Goal: Information Seeking & Learning: Check status

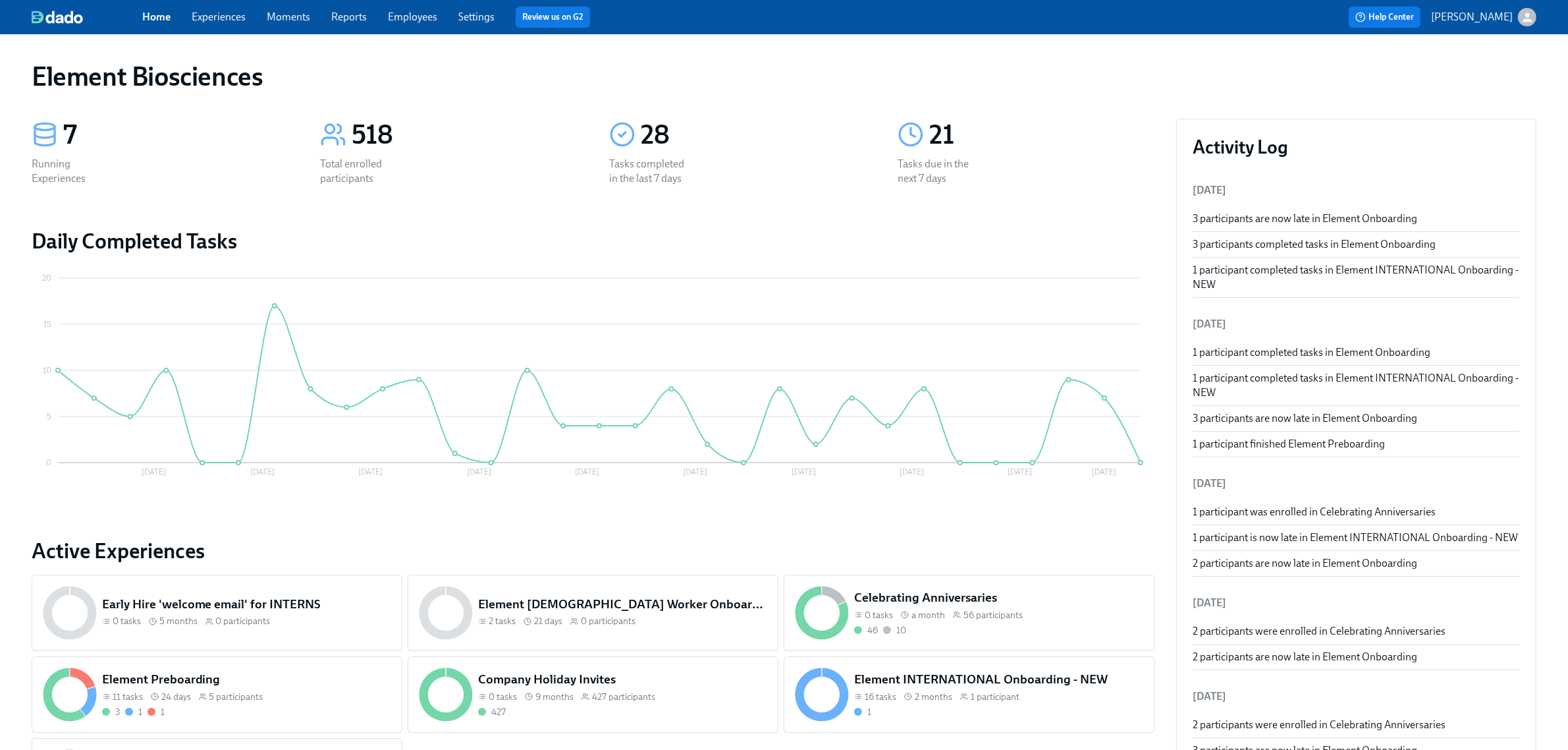
click at [239, 16] on link "Experiences" at bounding box center [219, 16] width 54 height 12
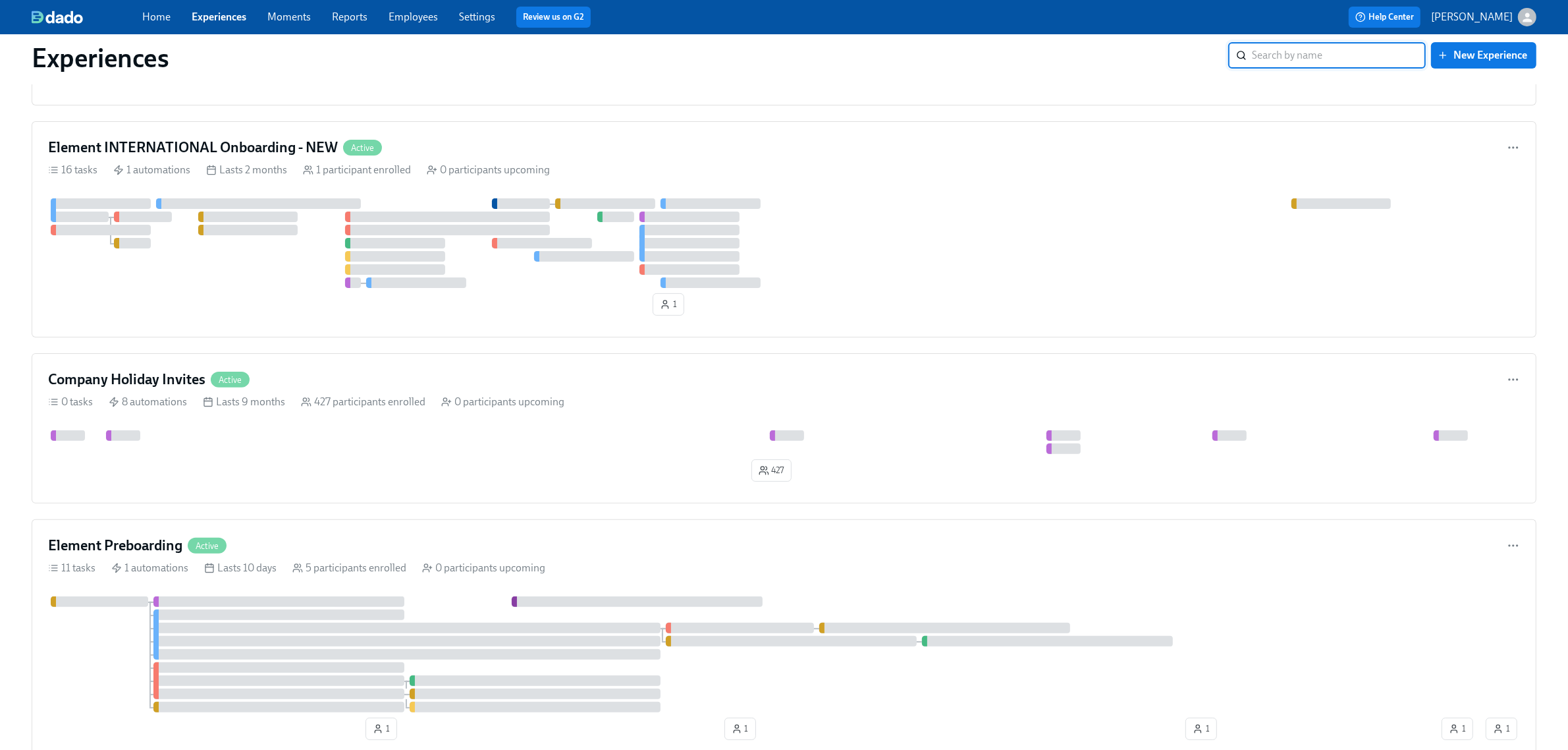
scroll to position [411, 0]
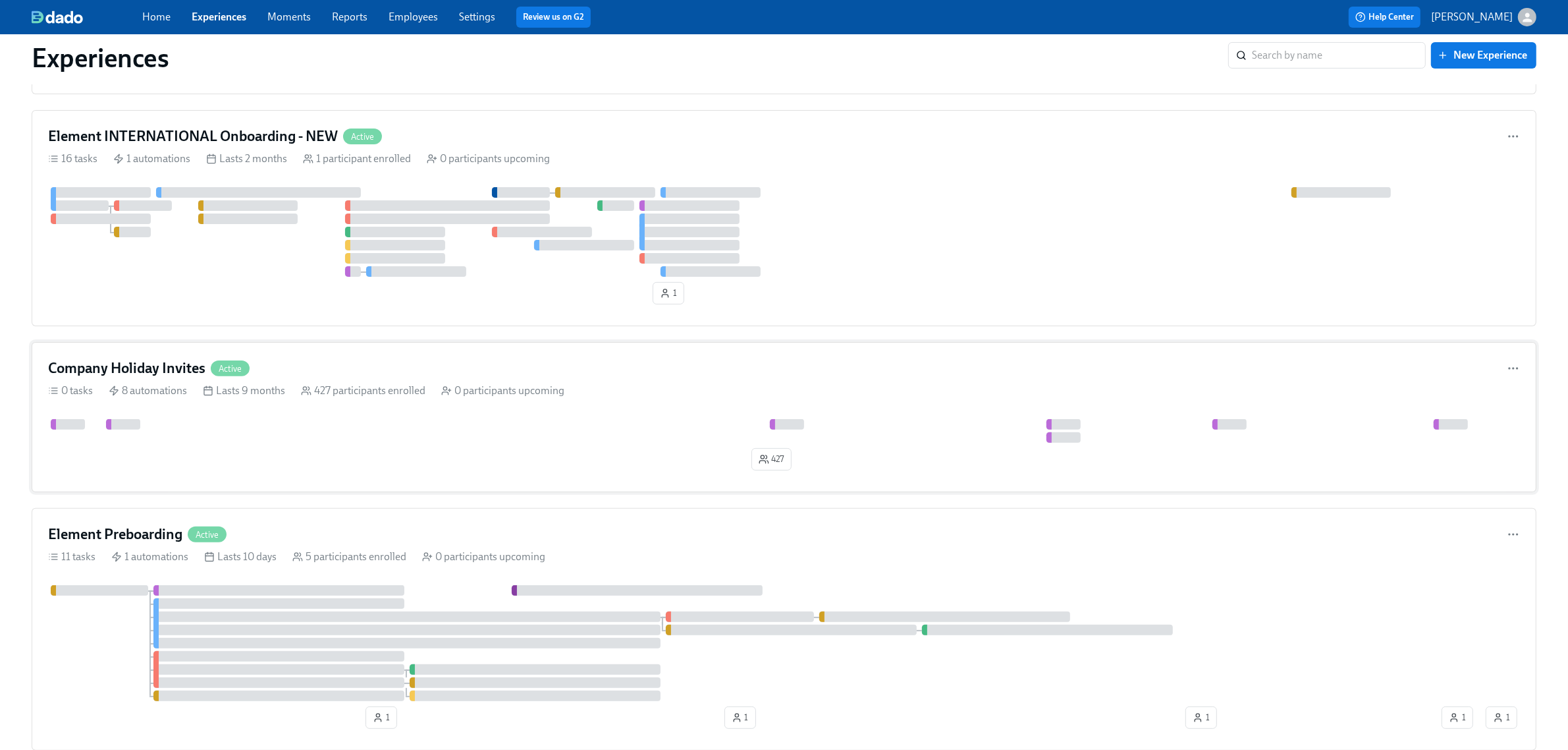
click at [295, 377] on div "Company Holiday Invites Active" at bounding box center [784, 368] width 1472 height 20
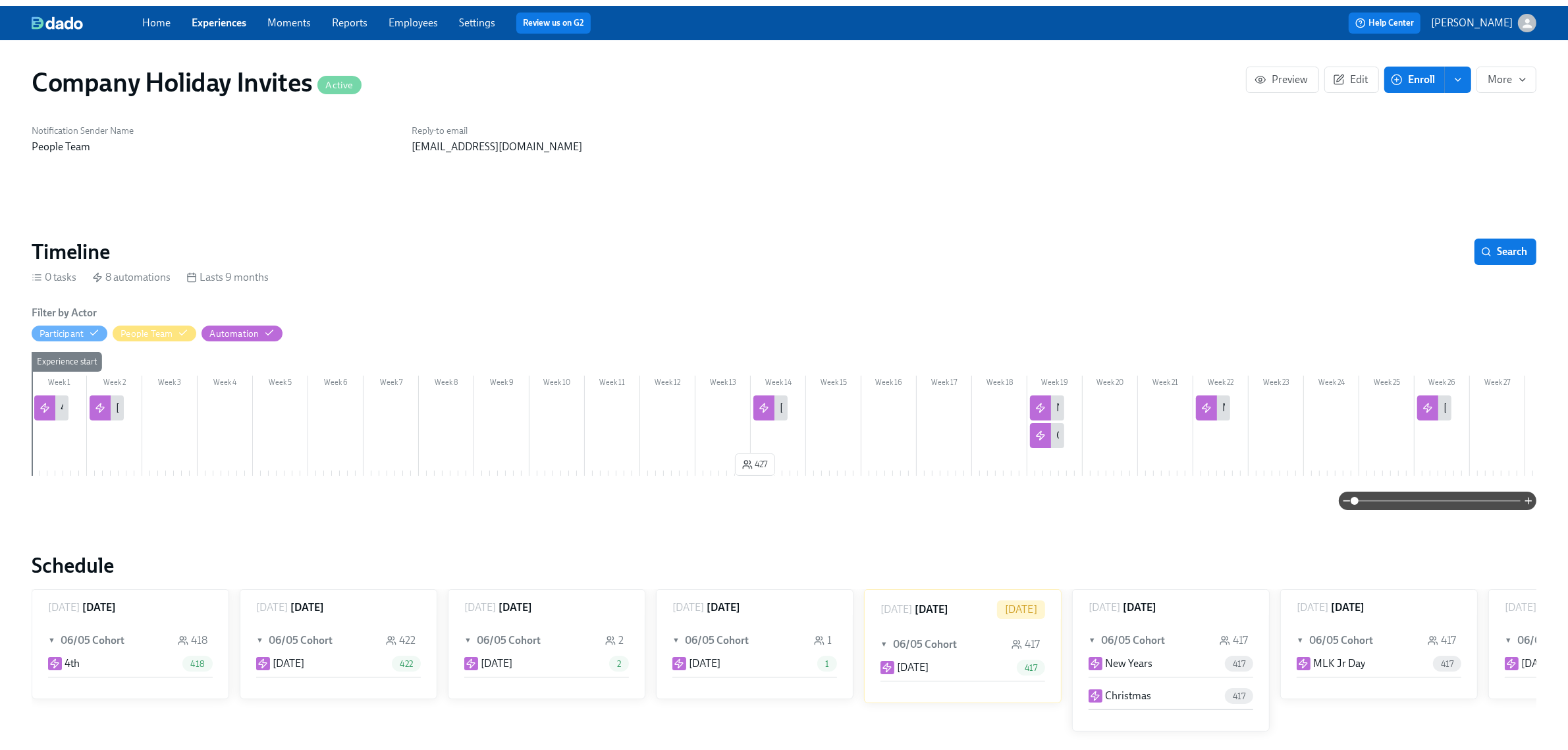
scroll to position [0, 357]
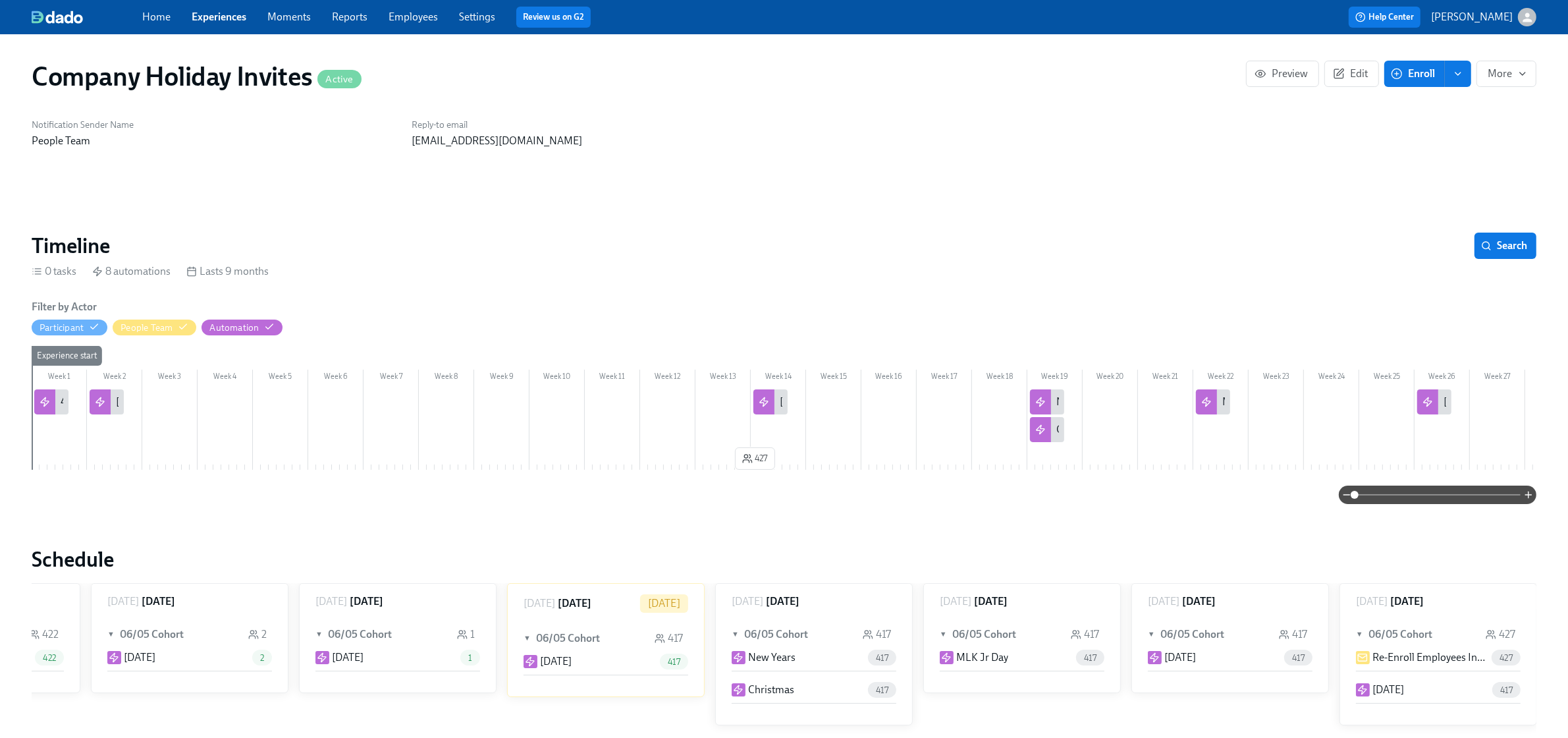
click at [232, 18] on link "Experiences" at bounding box center [219, 16] width 54 height 12
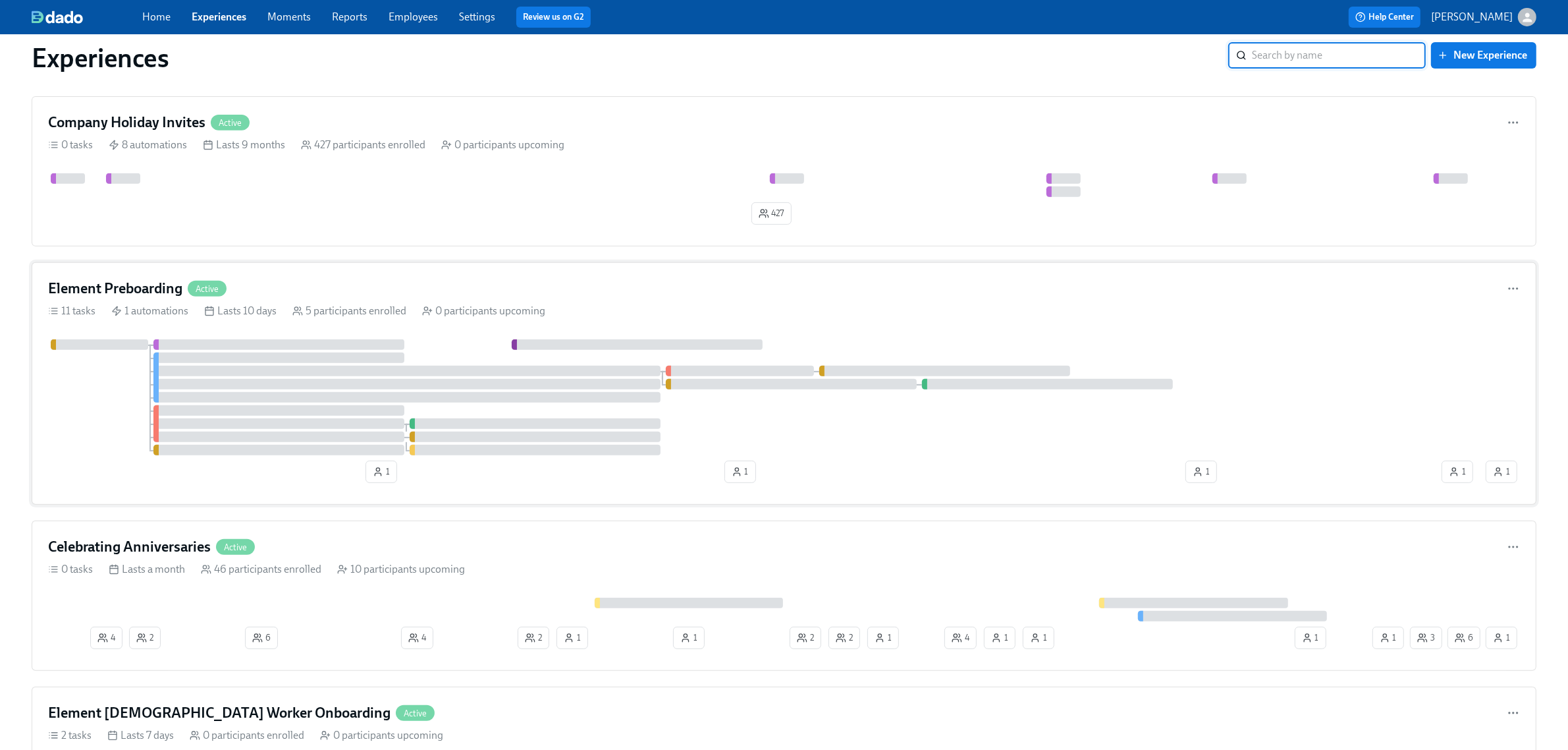
scroll to position [658, 0]
click at [112, 406] on div at bounding box center [765, 396] width 1435 height 116
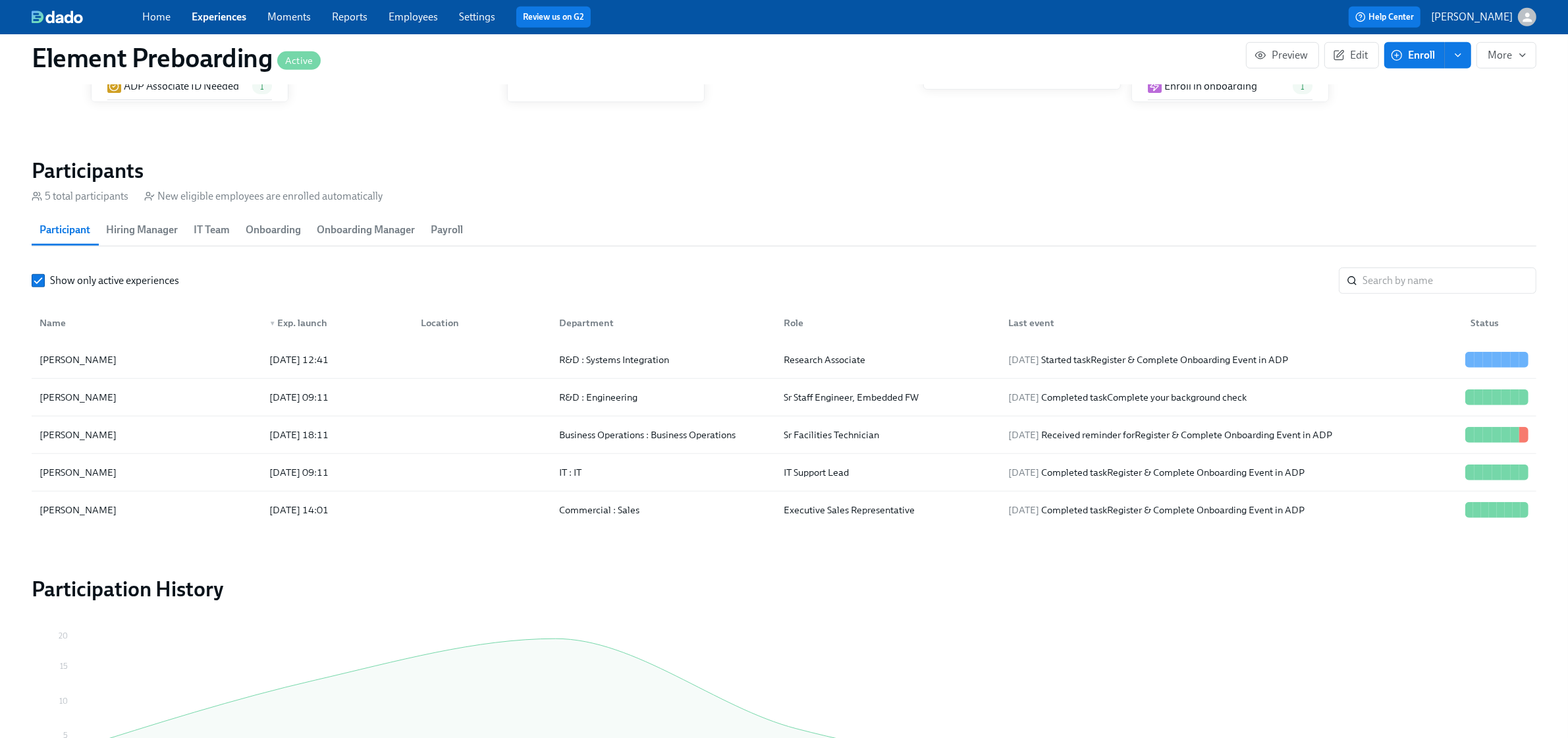
scroll to position [1071, 0]
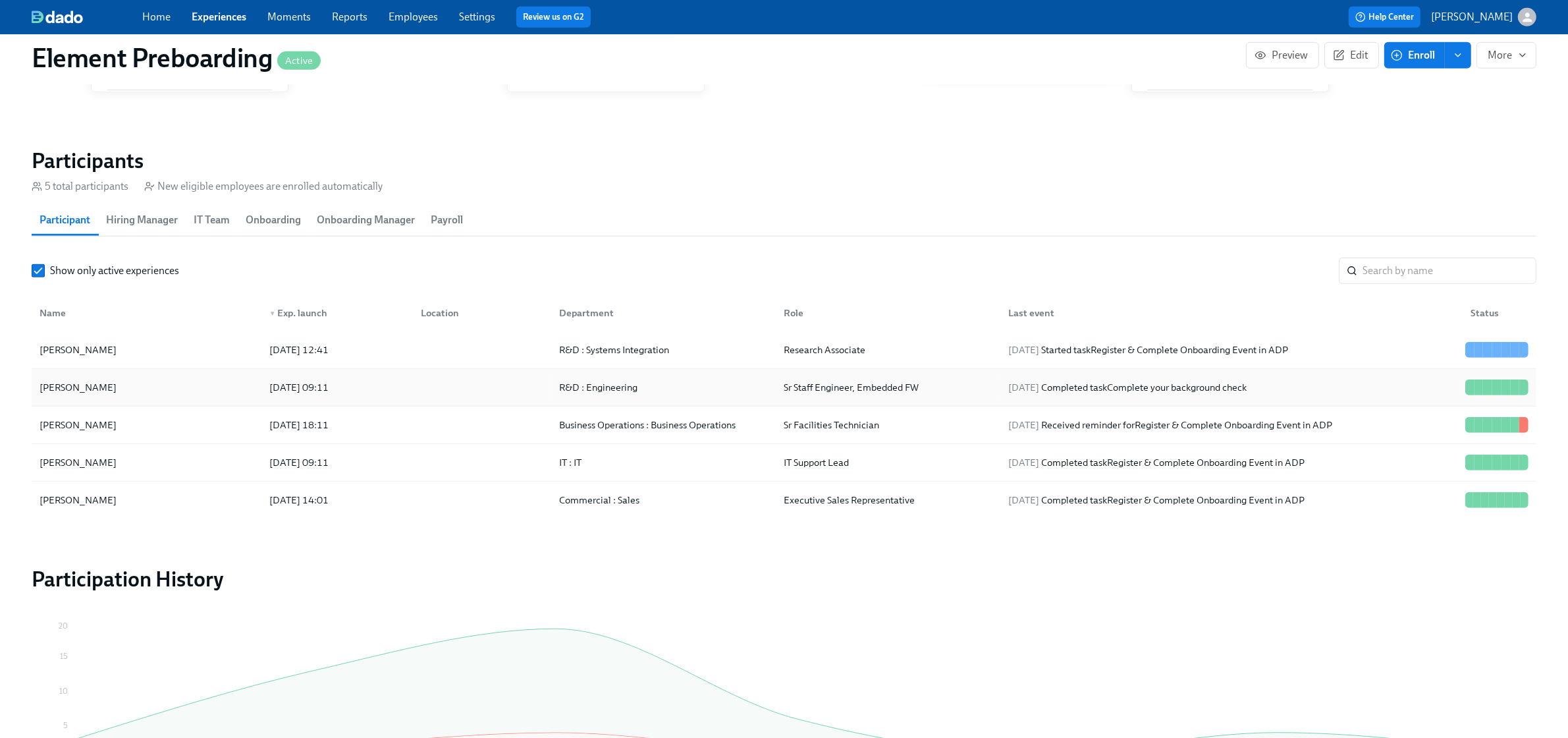
click at [229, 370] on div "Zengyu Wang 2025/08/22 09:11 R&D : Engineering Sr Staff Engineer, Embedded FW 2…" at bounding box center [784, 387] width 1505 height 37
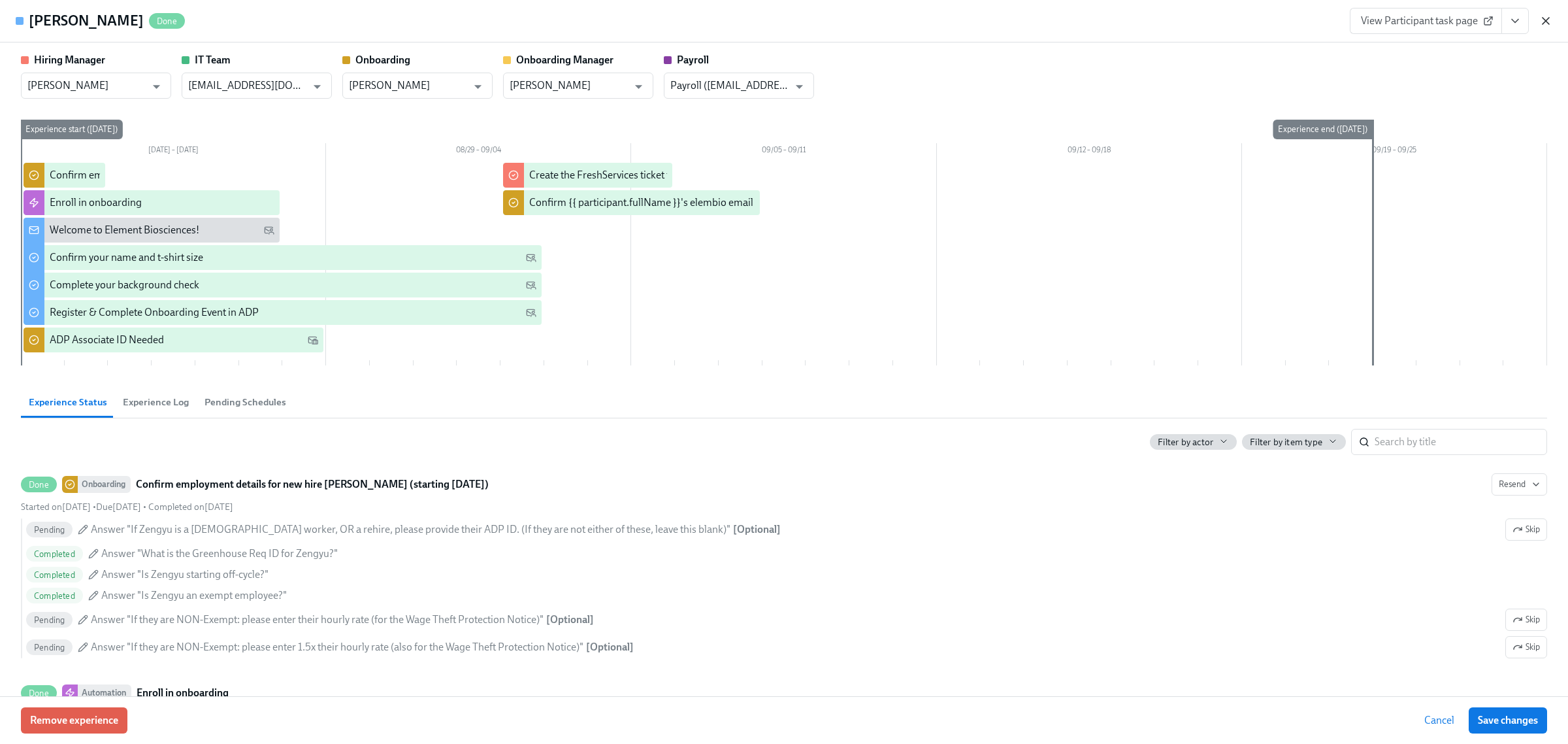
click at [1540, 24] on icon "button" at bounding box center [1545, 21] width 13 height 13
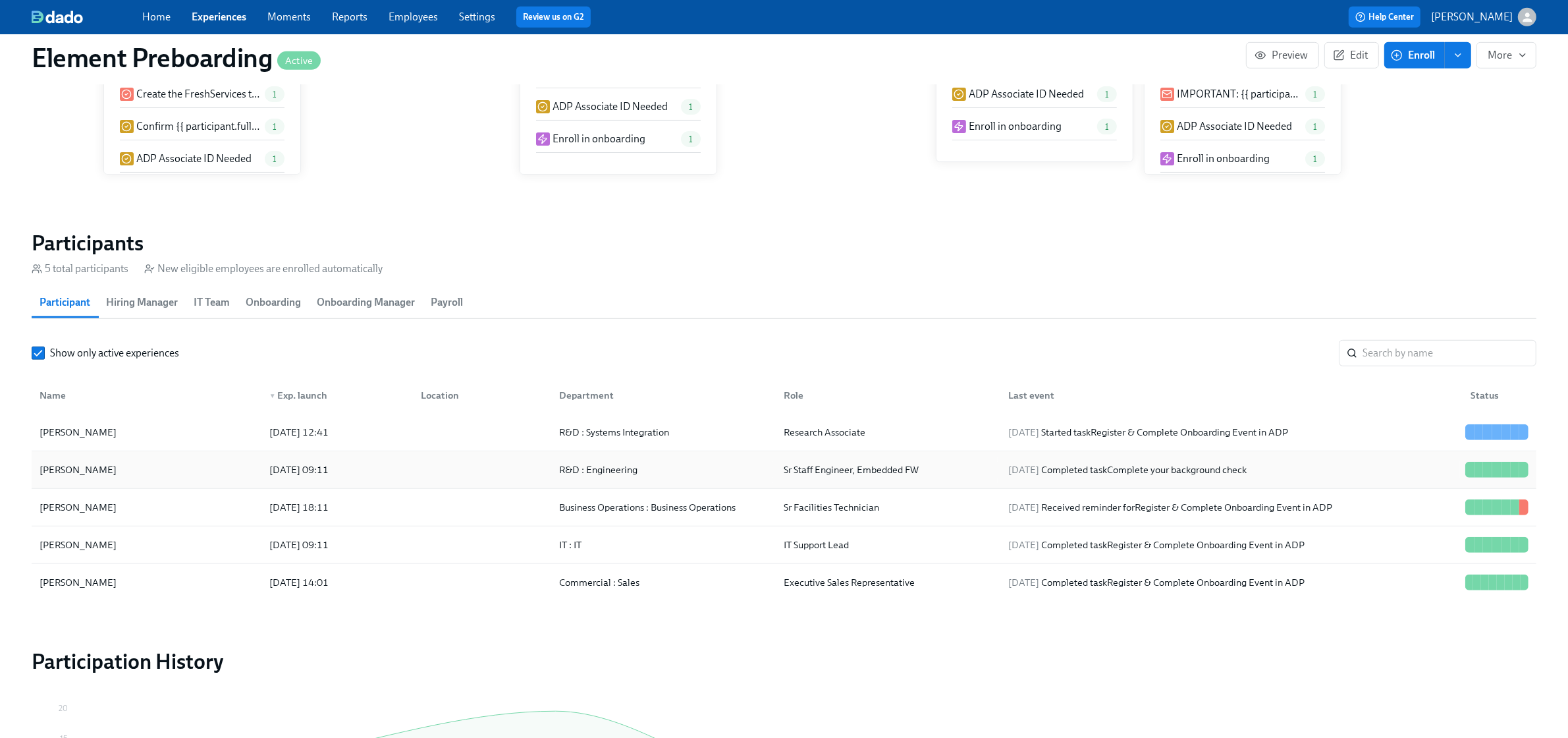
scroll to position [1071, 0]
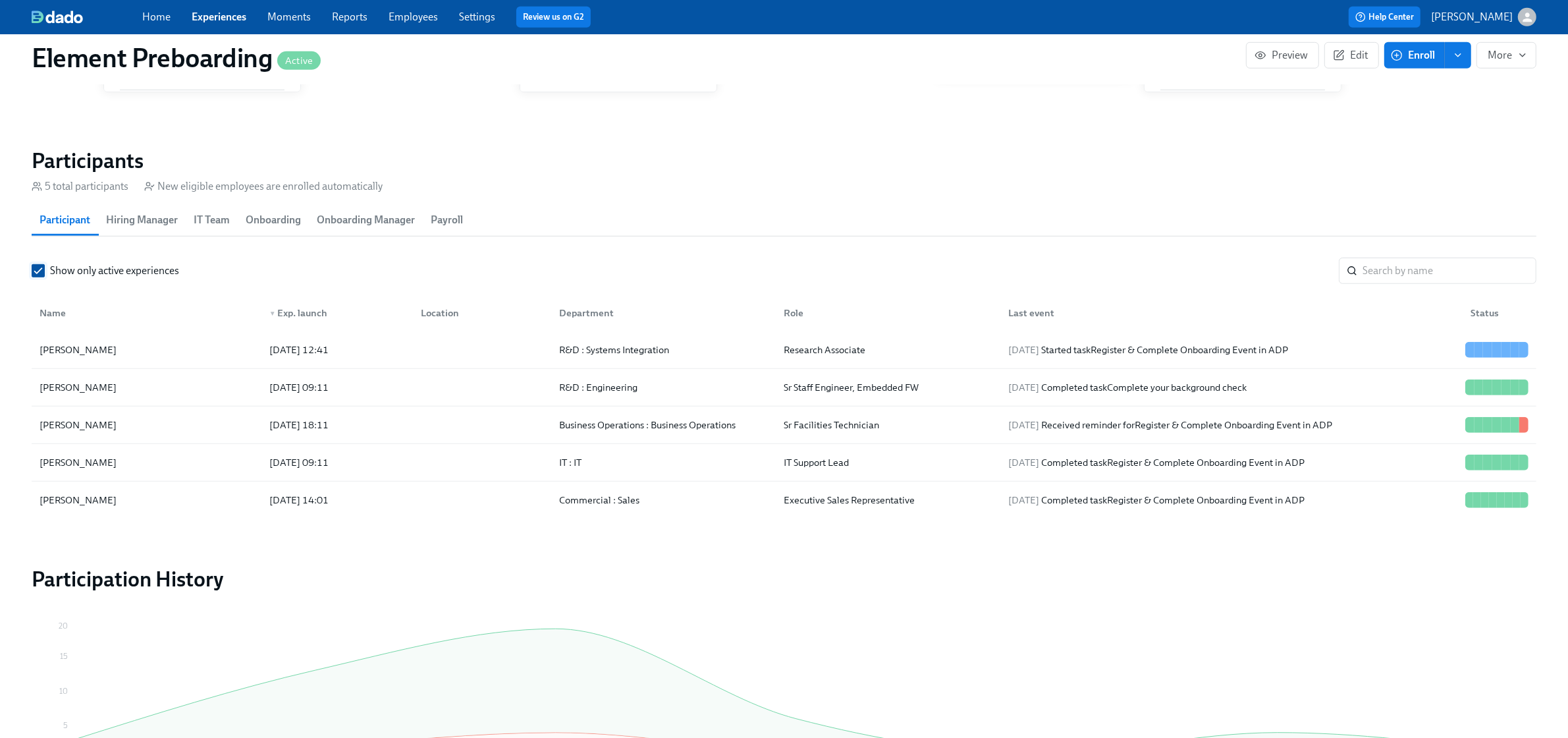
click at [134, 276] on span "Show only active experiences" at bounding box center [114, 270] width 129 height 15
click at [44, 276] on input "Show only active experiences" at bounding box center [38, 270] width 12 height 12
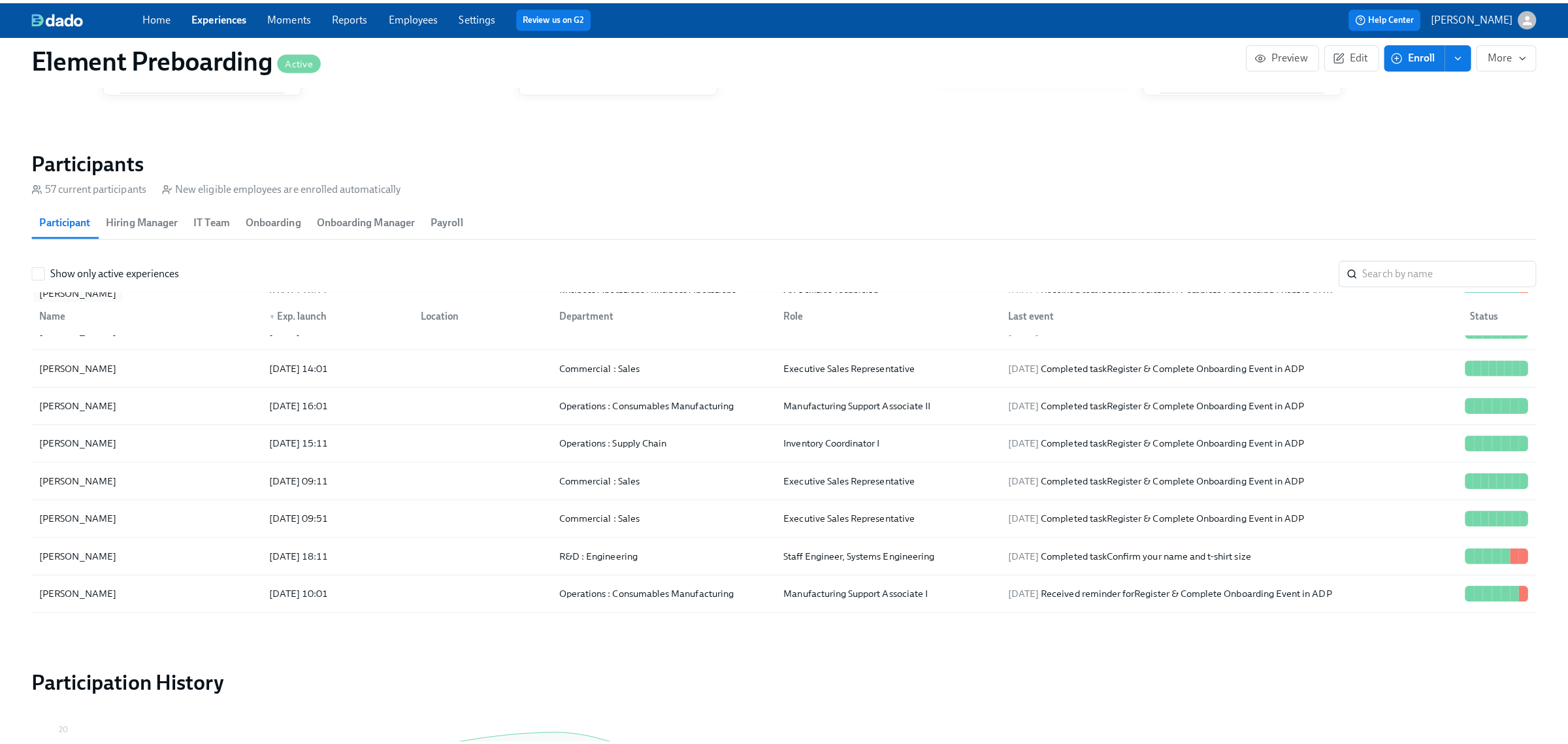
scroll to position [164, 0]
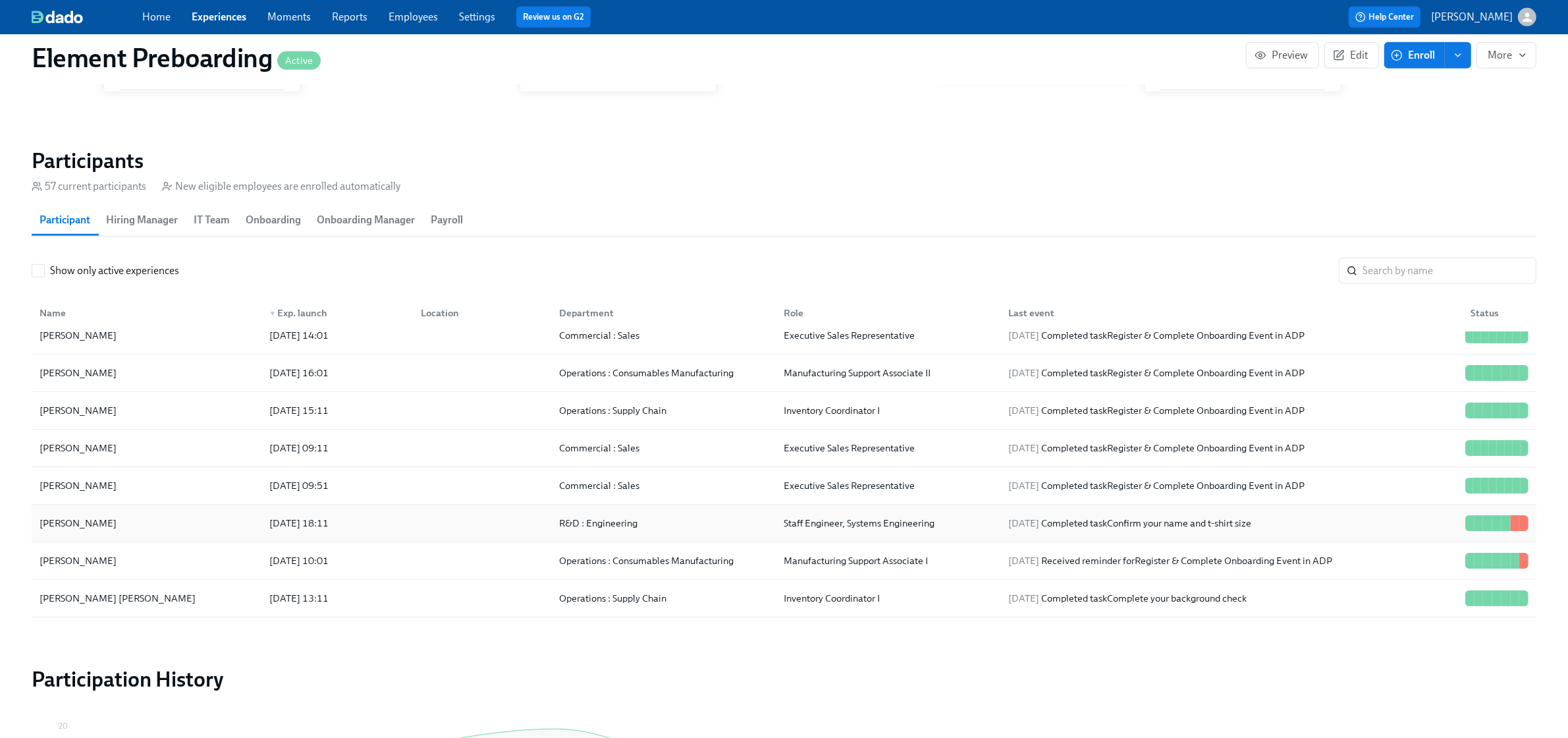
click at [162, 514] on div "Tejas Khire" at bounding box center [147, 523] width 225 height 26
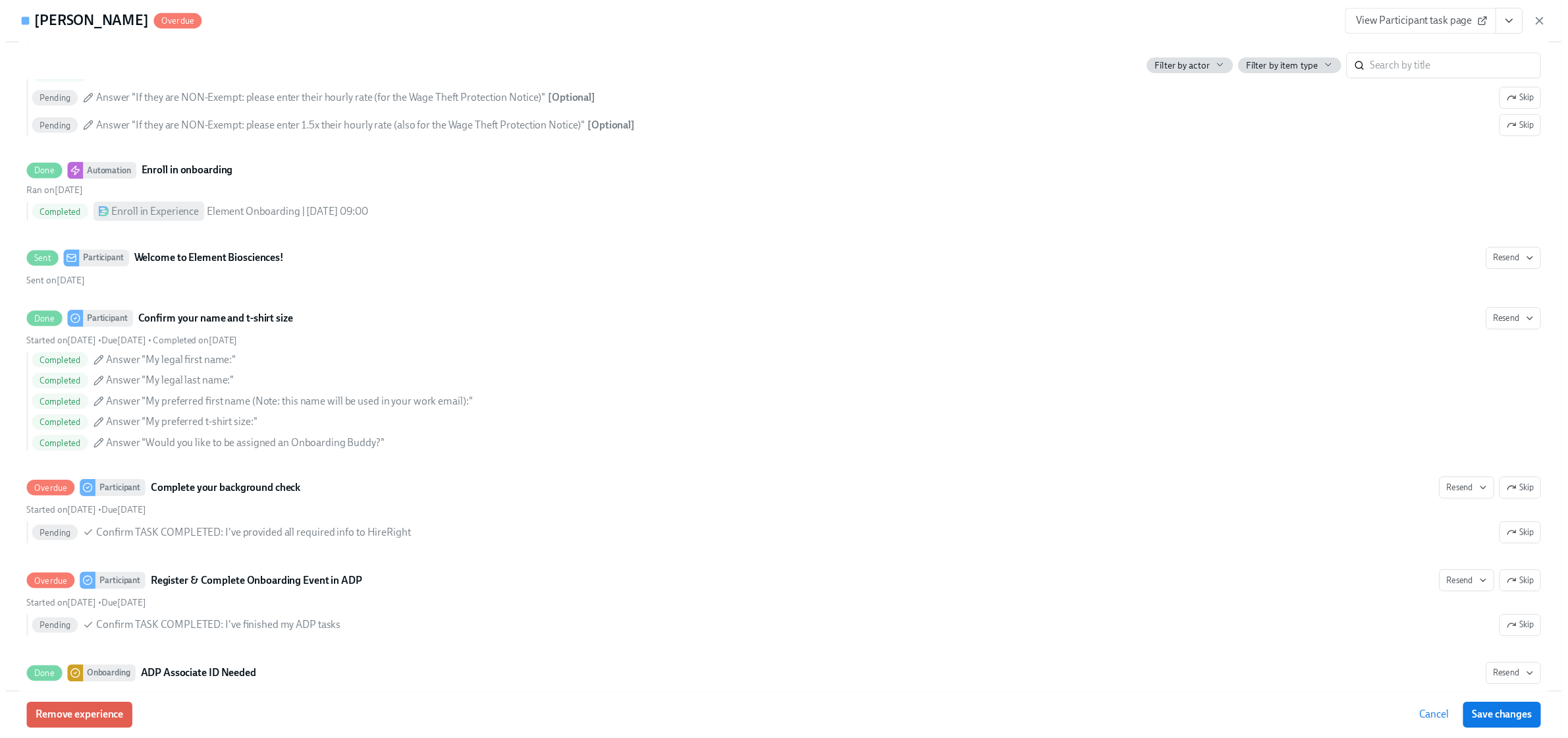
scroll to position [576, 0]
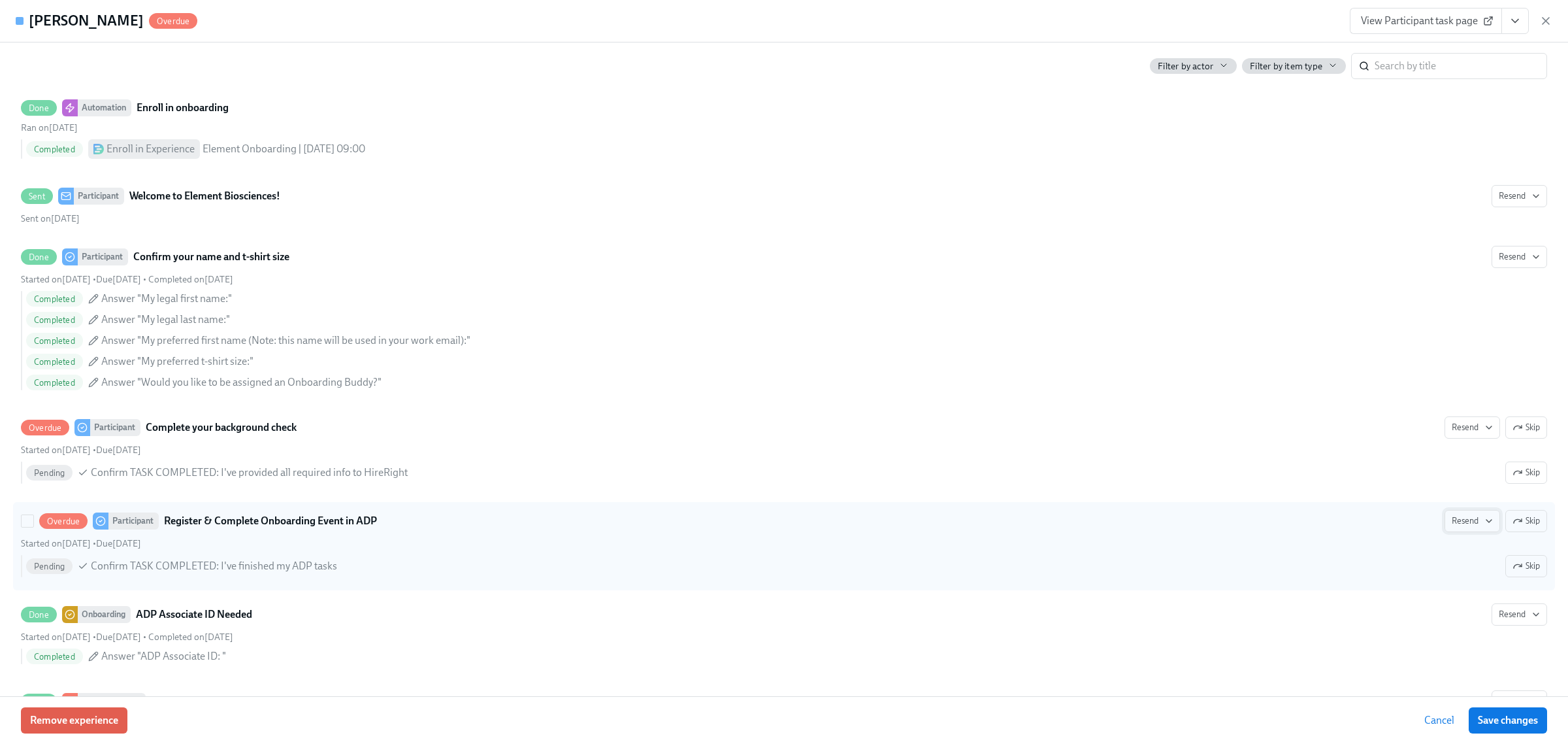
click at [1461, 527] on span "Resend" at bounding box center [1472, 520] width 41 height 13
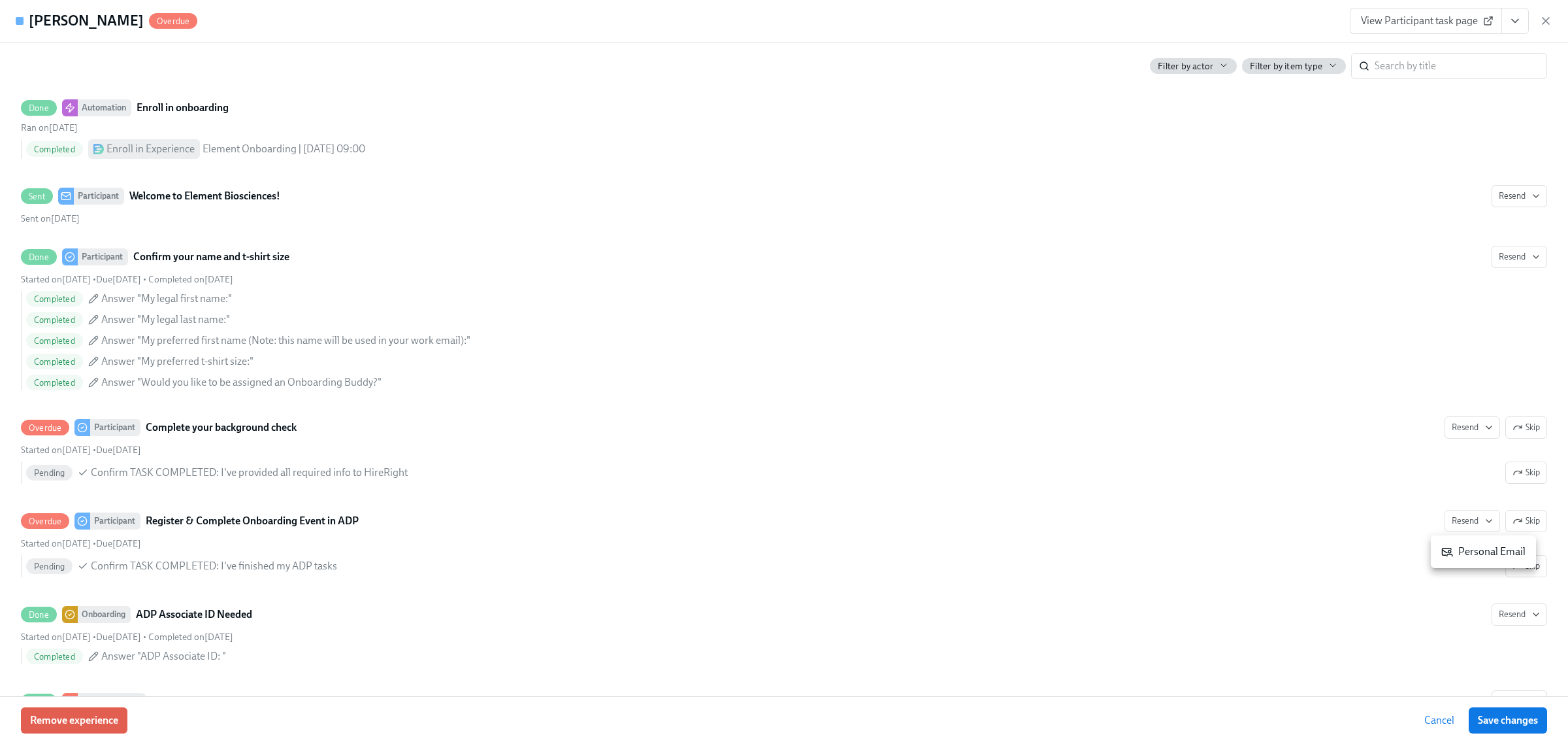
click at [1454, 549] on div "Personal Email" at bounding box center [1483, 551] width 84 height 15
click at [1505, 721] on div "Personal Email" at bounding box center [784, 372] width 1568 height 744
click at [1507, 717] on span "Save changes" at bounding box center [1507, 719] width 60 height 13
click at [1550, 18] on icon "button" at bounding box center [1545, 21] width 13 height 13
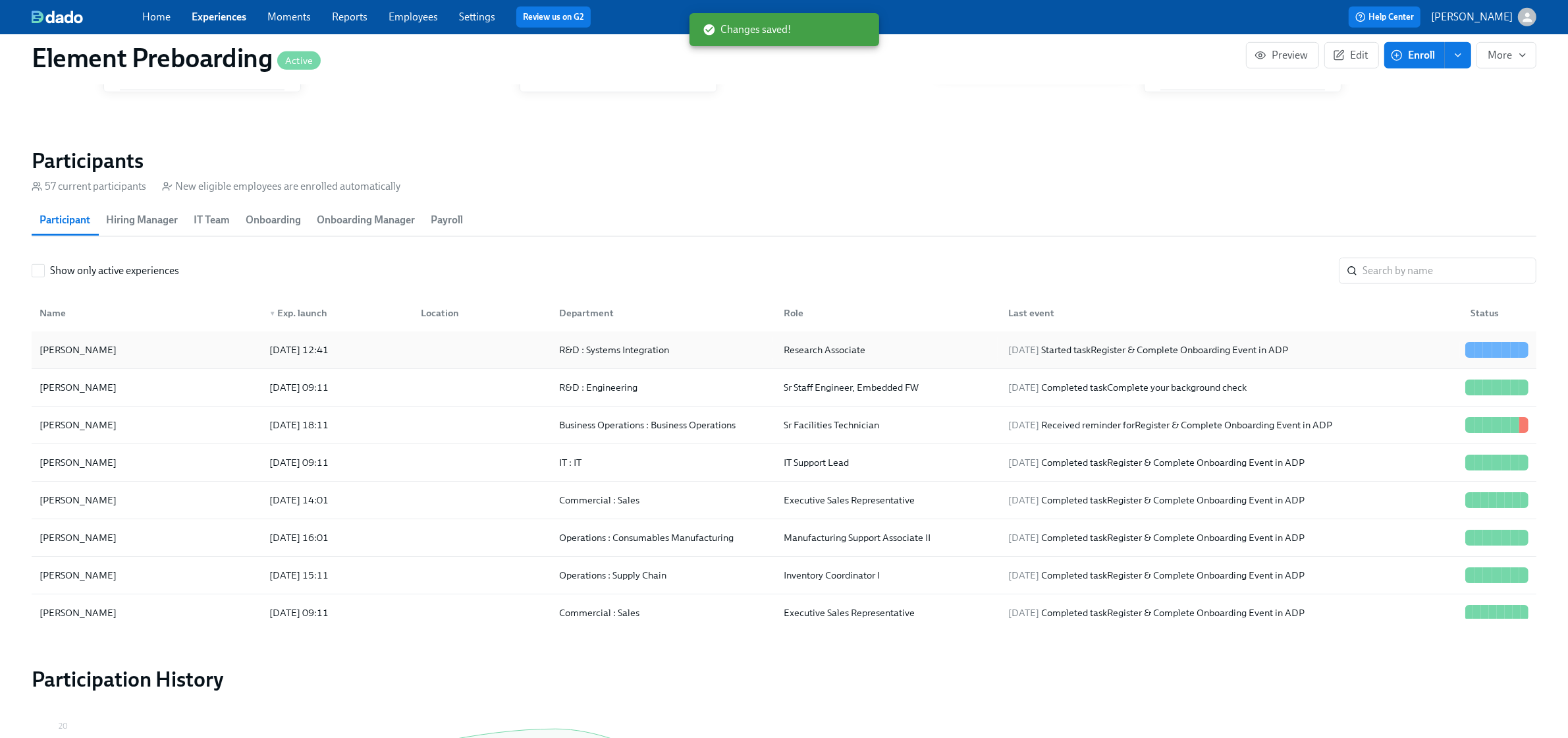
click at [200, 354] on div "Pazinah Bhadha" at bounding box center [147, 350] width 225 height 26
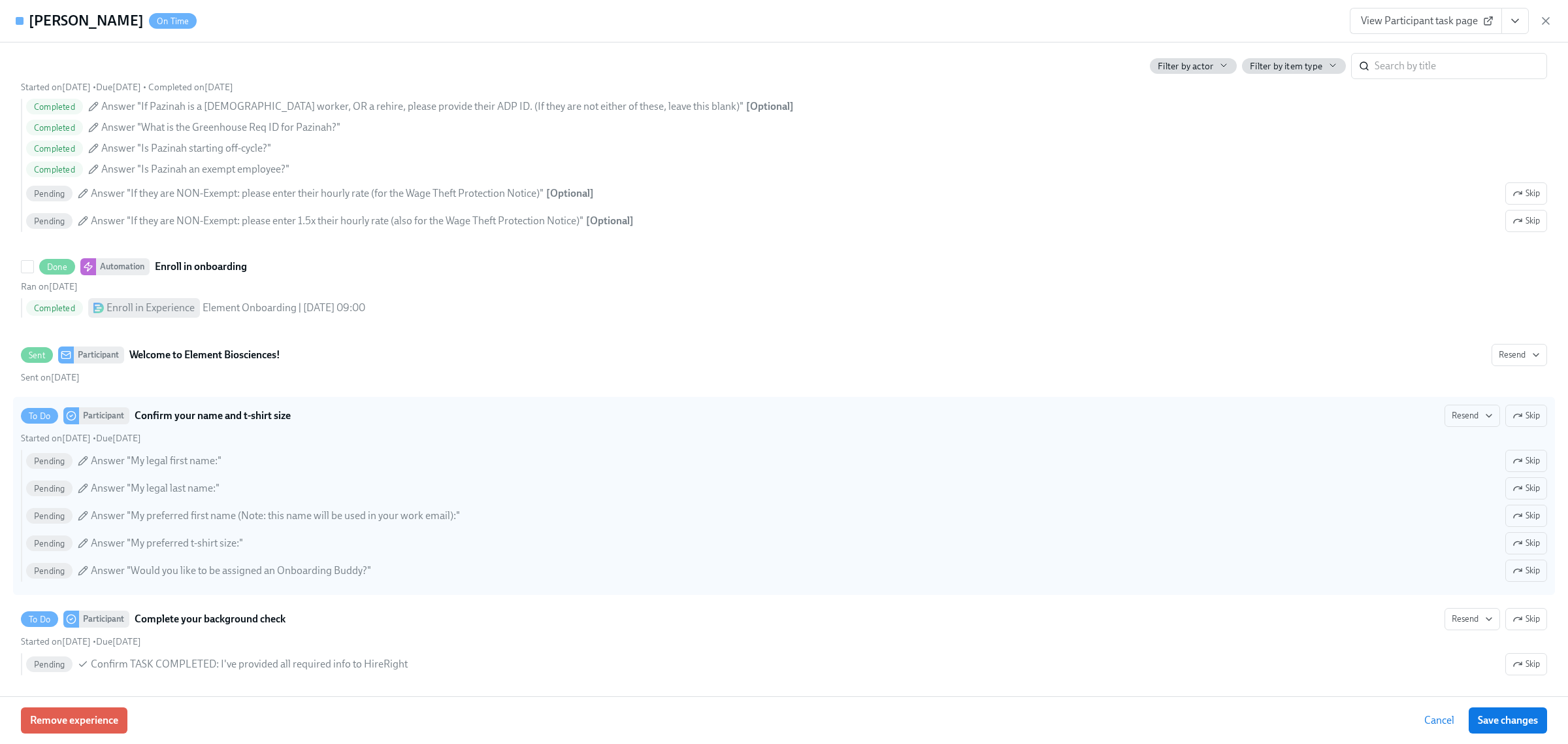
scroll to position [490, 0]
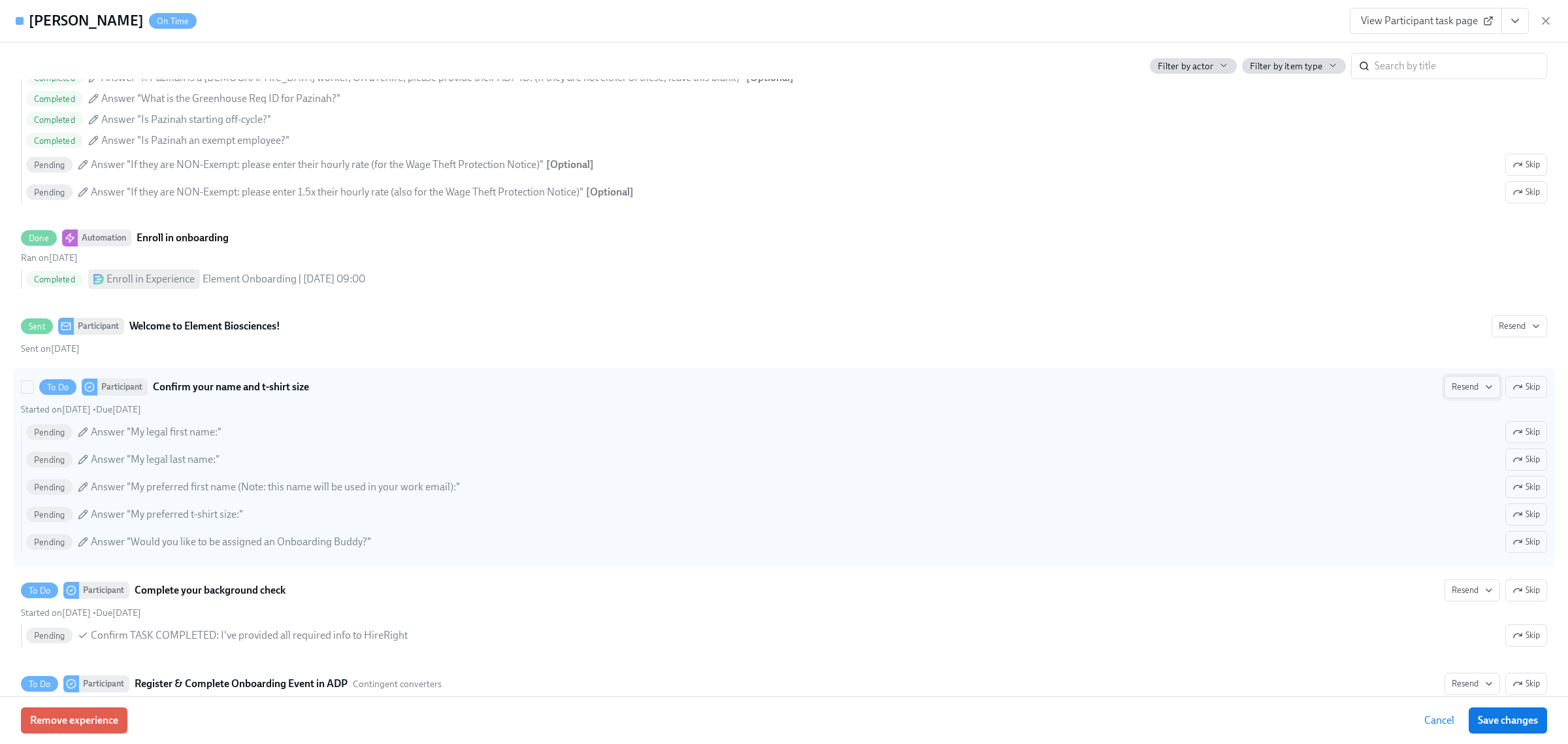
click at [1483, 387] on icon "button" at bounding box center [1488, 387] width 10 height 10
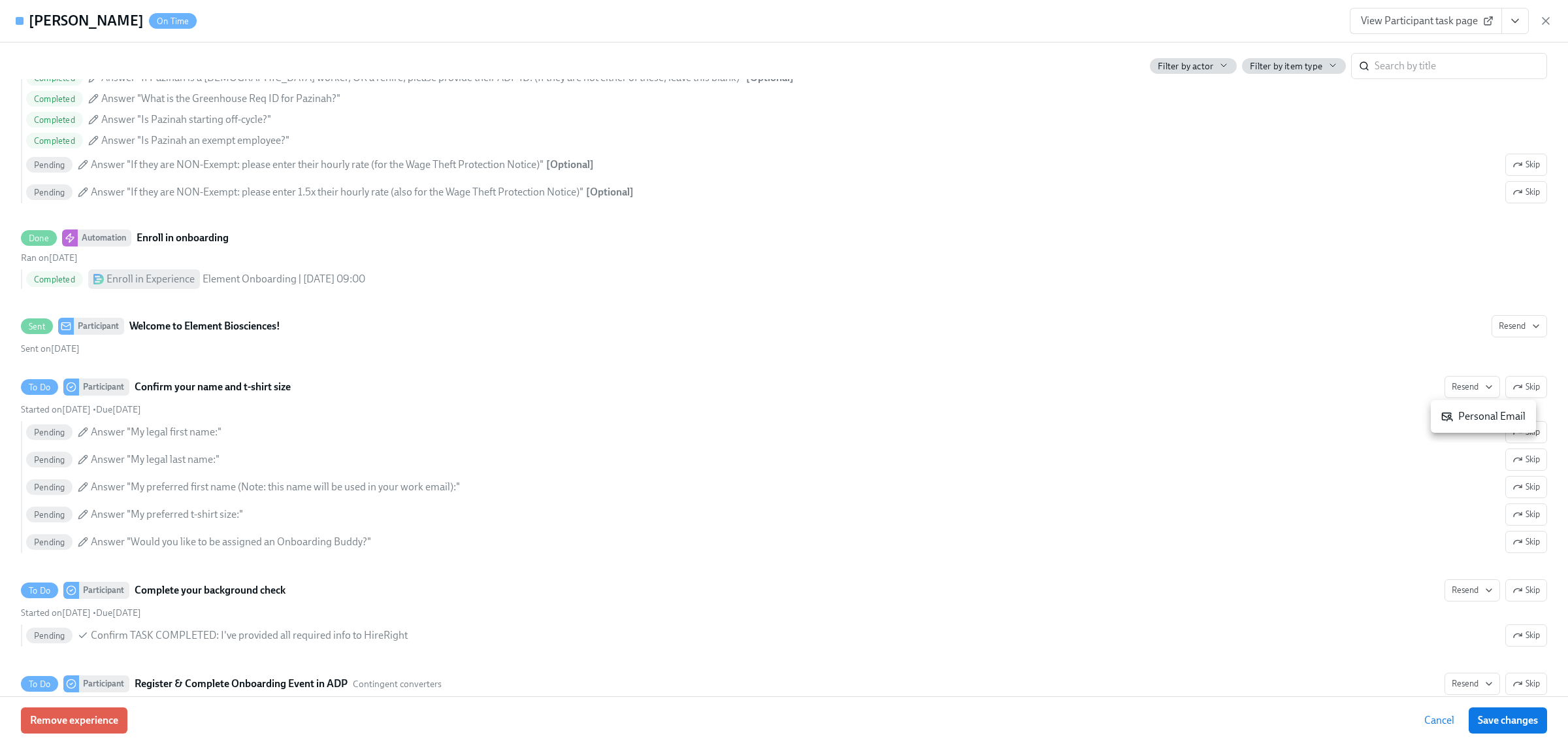
click at [1464, 416] on div "Personal Email" at bounding box center [1483, 416] width 84 height 15
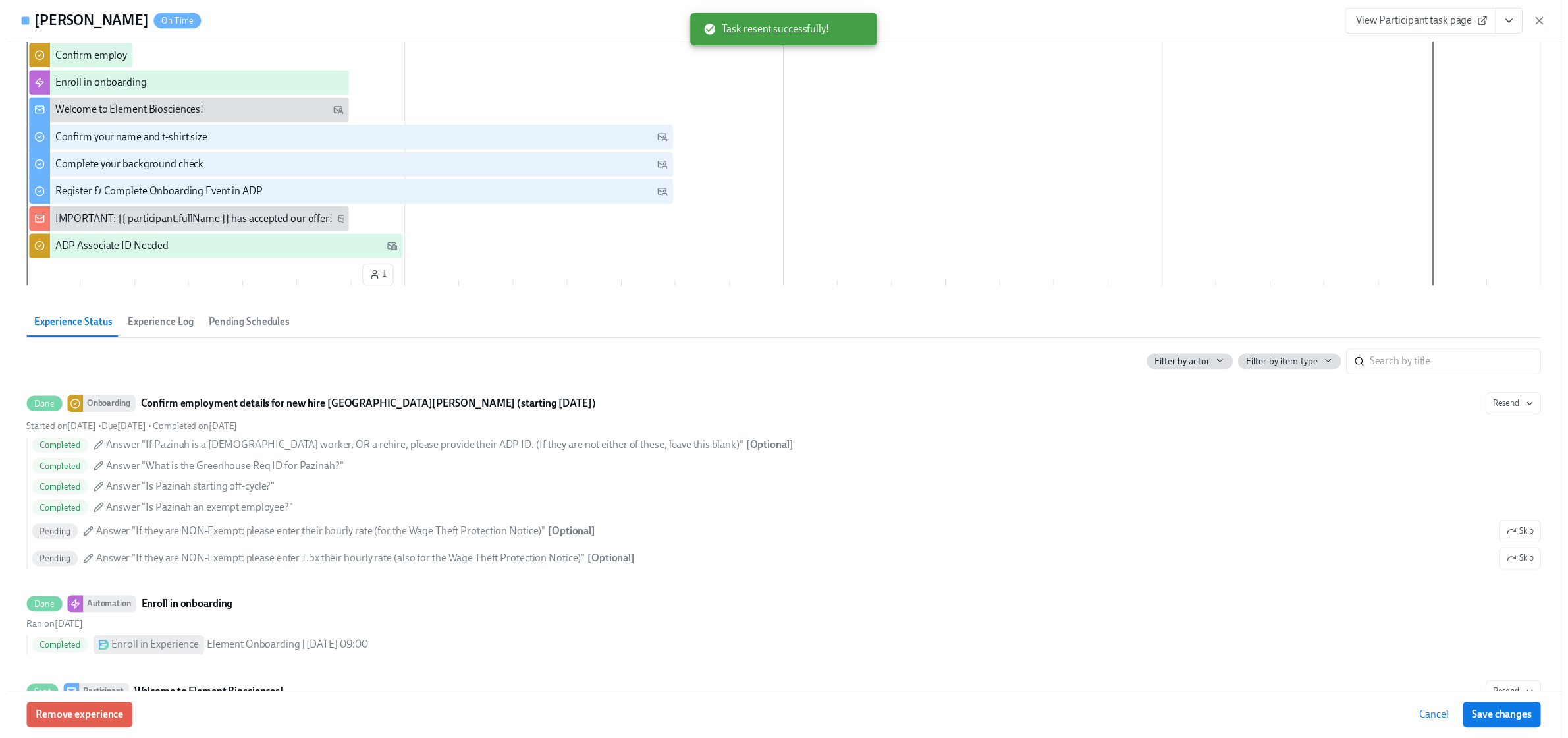
scroll to position [0, 0]
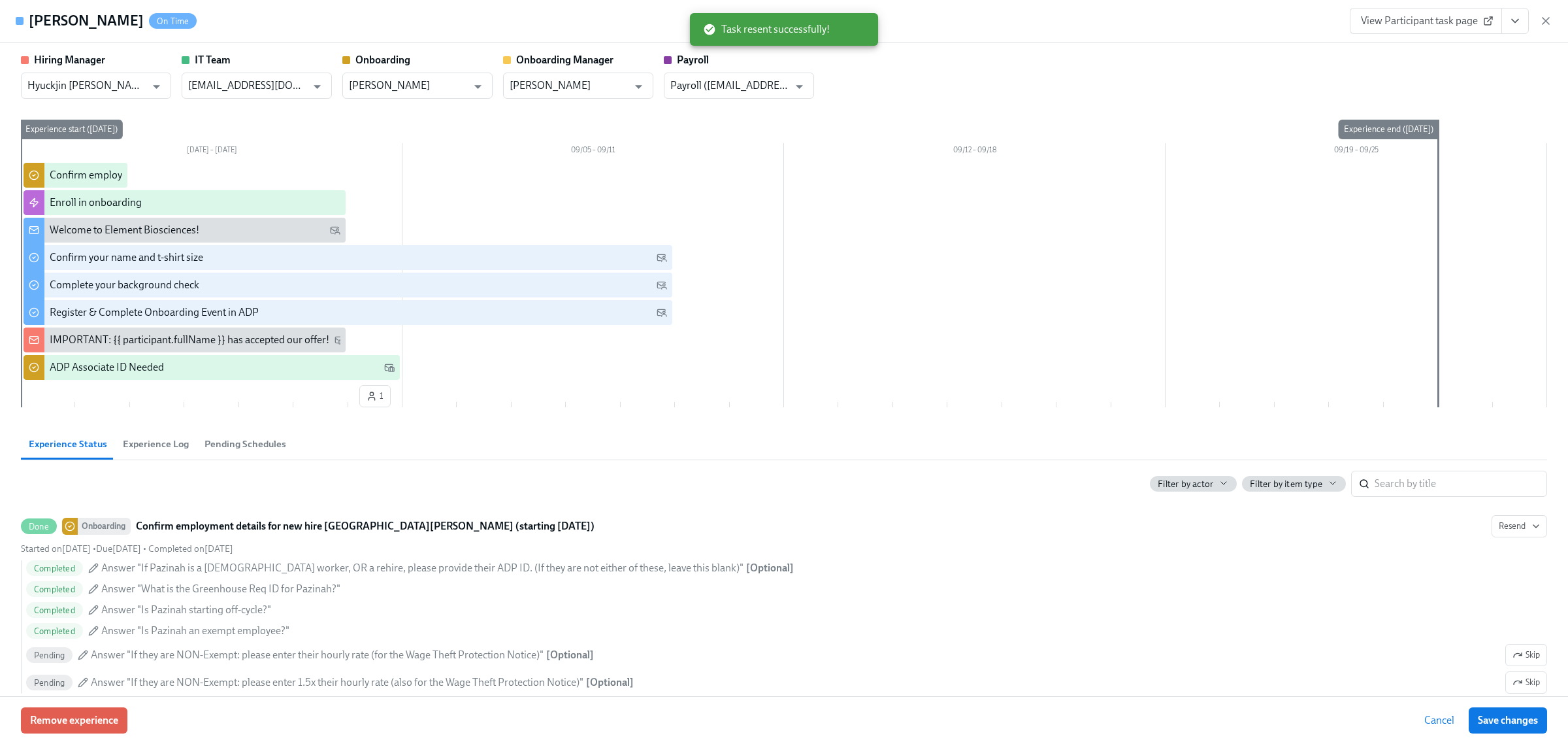
click at [1552, 26] on icon "button" at bounding box center [1545, 21] width 13 height 13
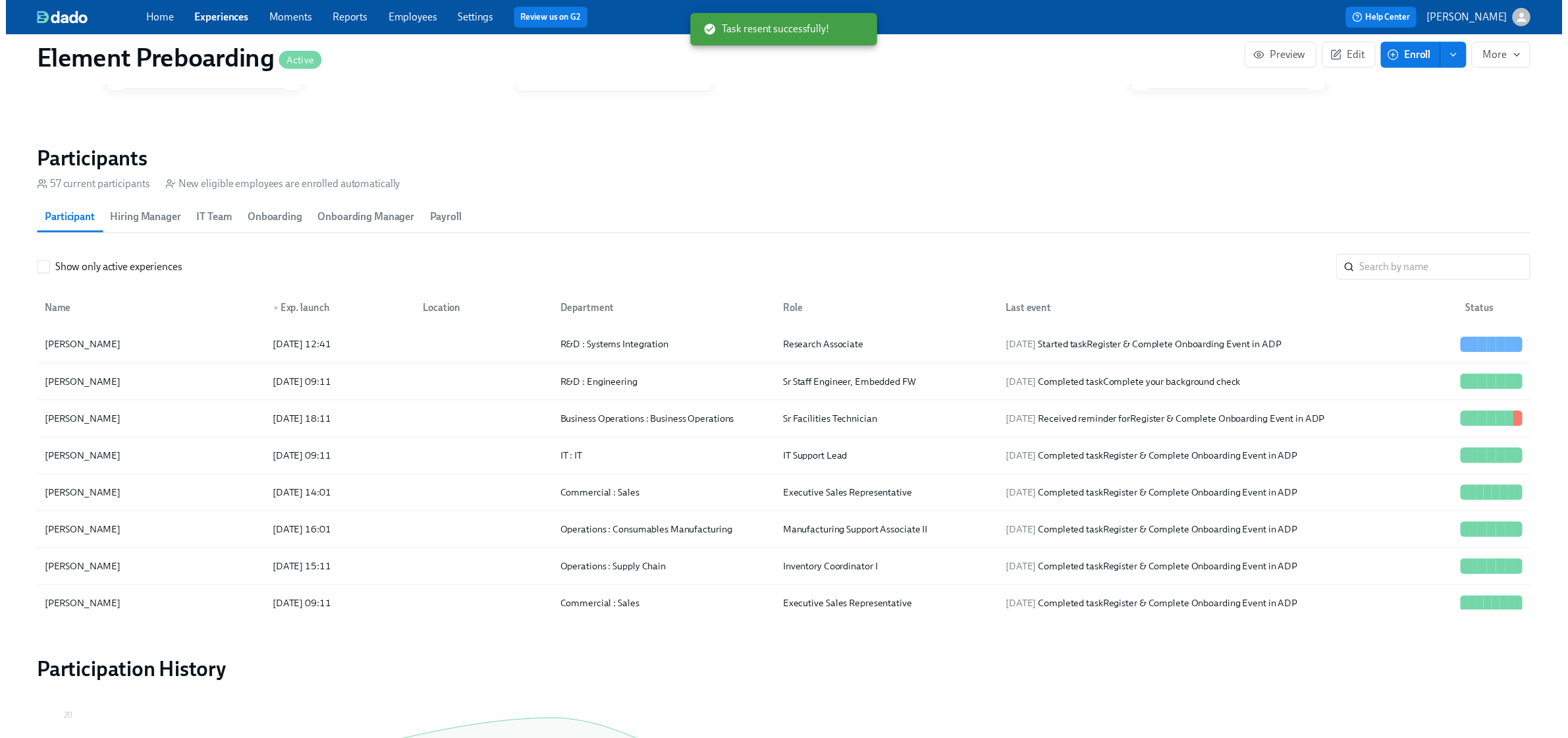
scroll to position [0, 345]
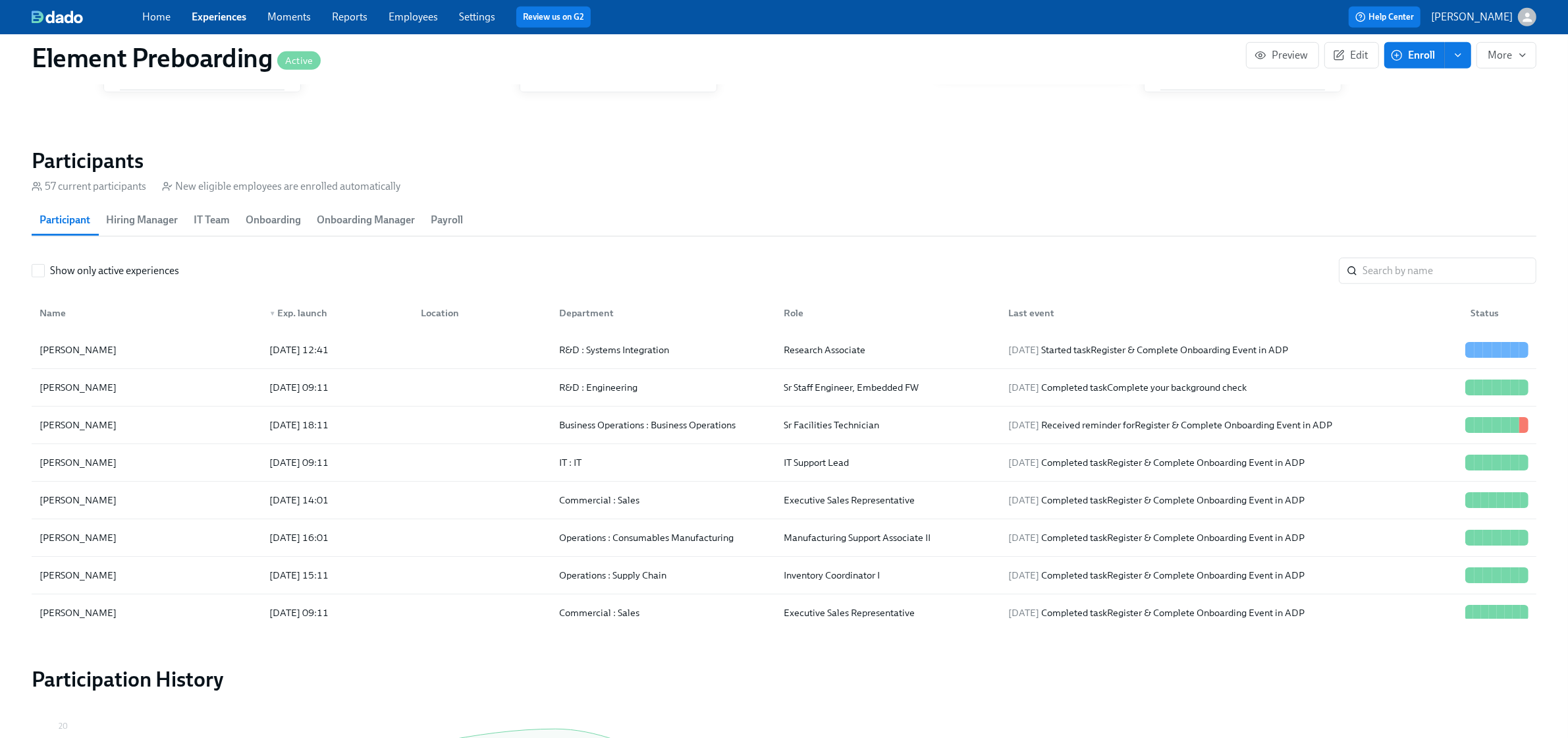
click at [395, 17] on link "Employees" at bounding box center [413, 16] width 49 height 12
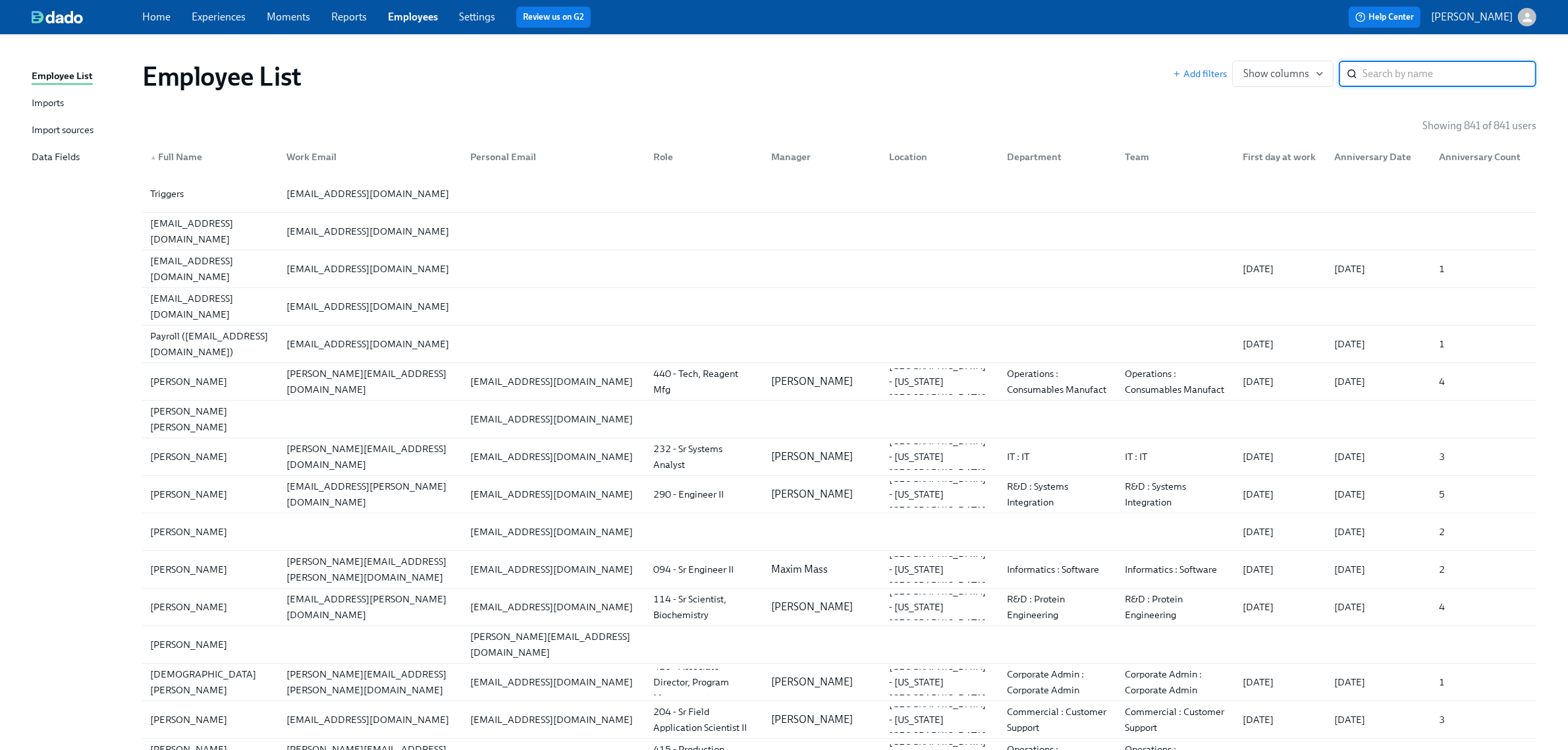
click at [1367, 73] on input "search" at bounding box center [1449, 73] width 174 height 26
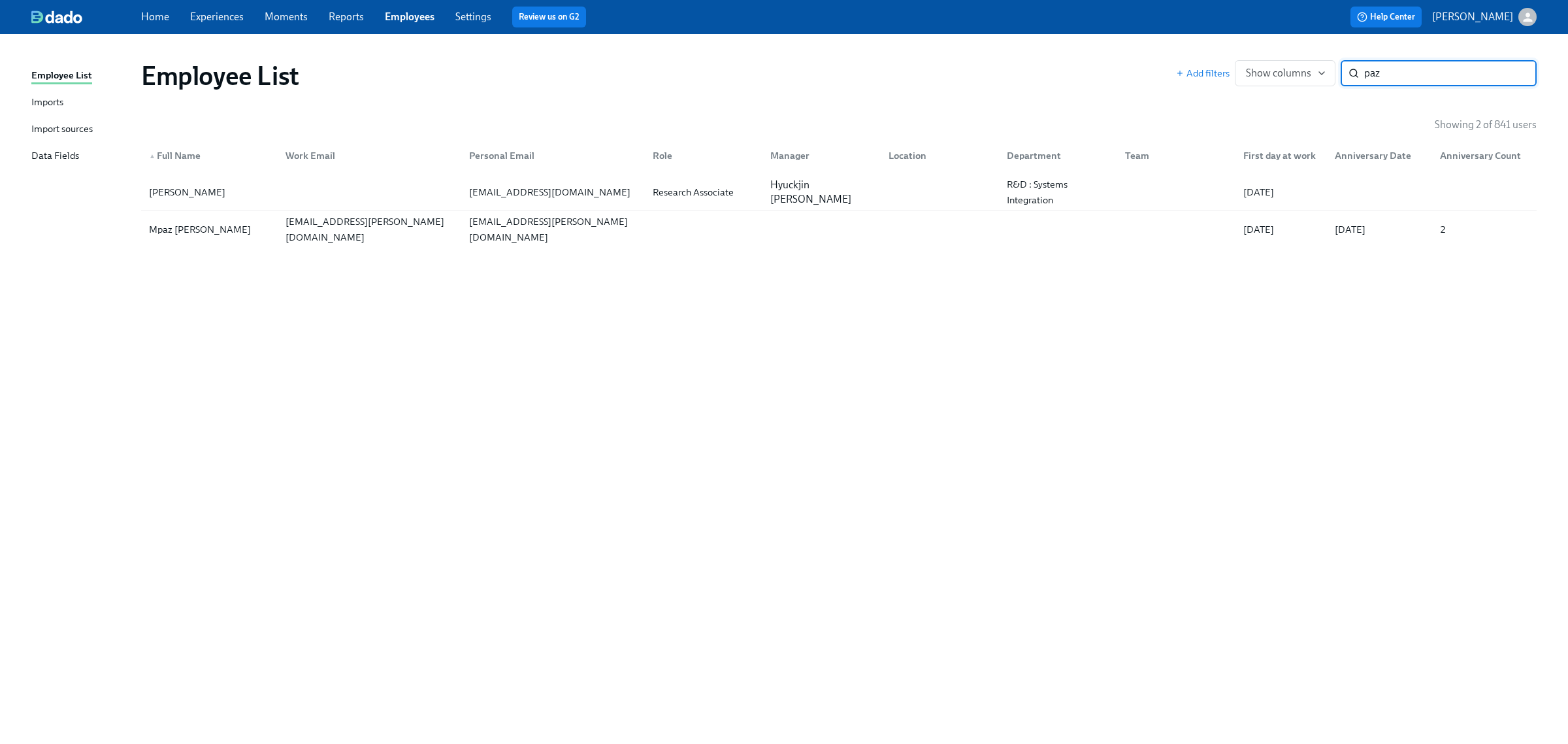
type input "paz"
click at [229, 24] on div "Home Experiences Moments Reports Employees Settings Review us on G2" at bounding box center [490, 17] width 697 height 21
click at [229, 18] on link "Experiences" at bounding box center [217, 16] width 54 height 12
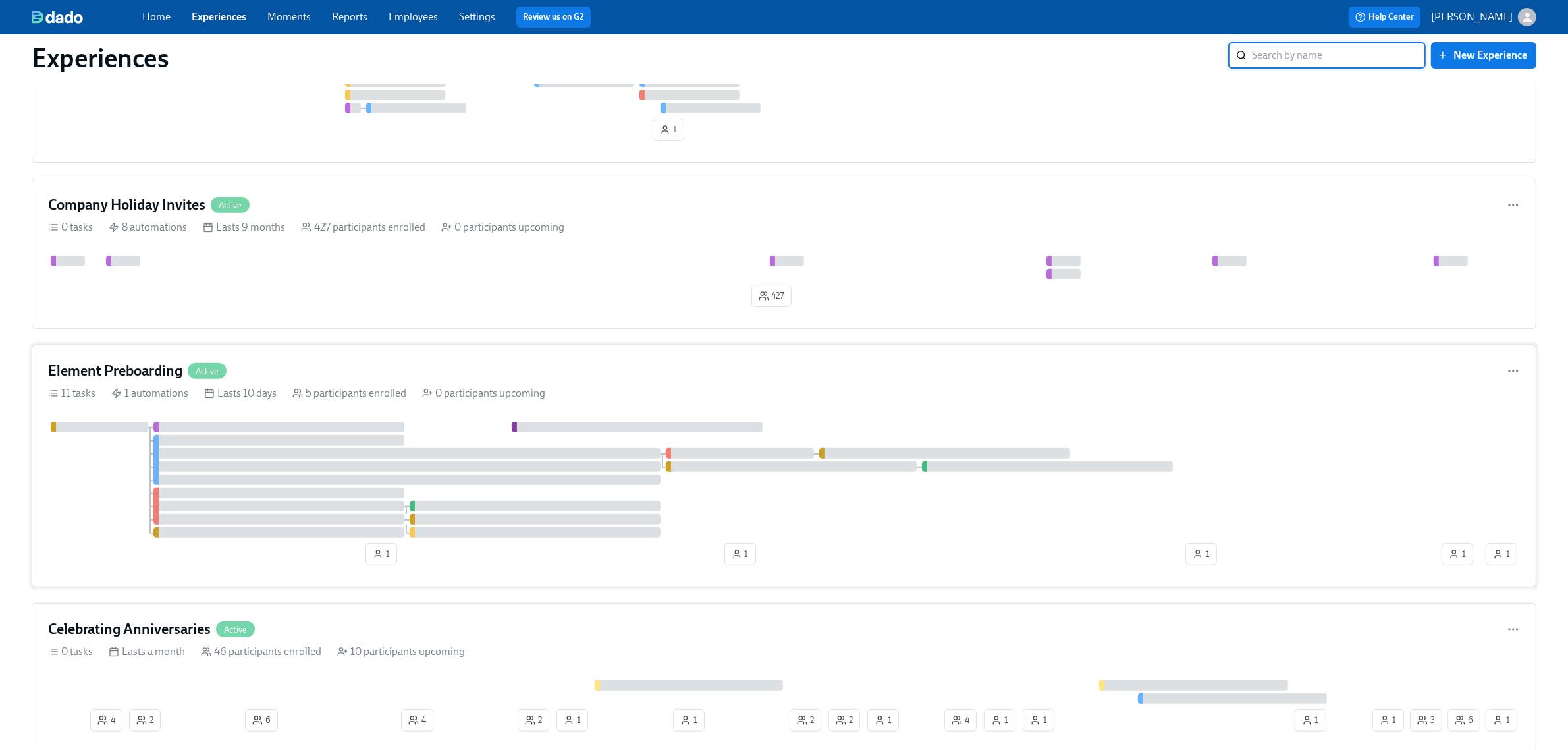
scroll to position [576, 0]
click at [107, 508] on div at bounding box center [765, 478] width 1435 height 116
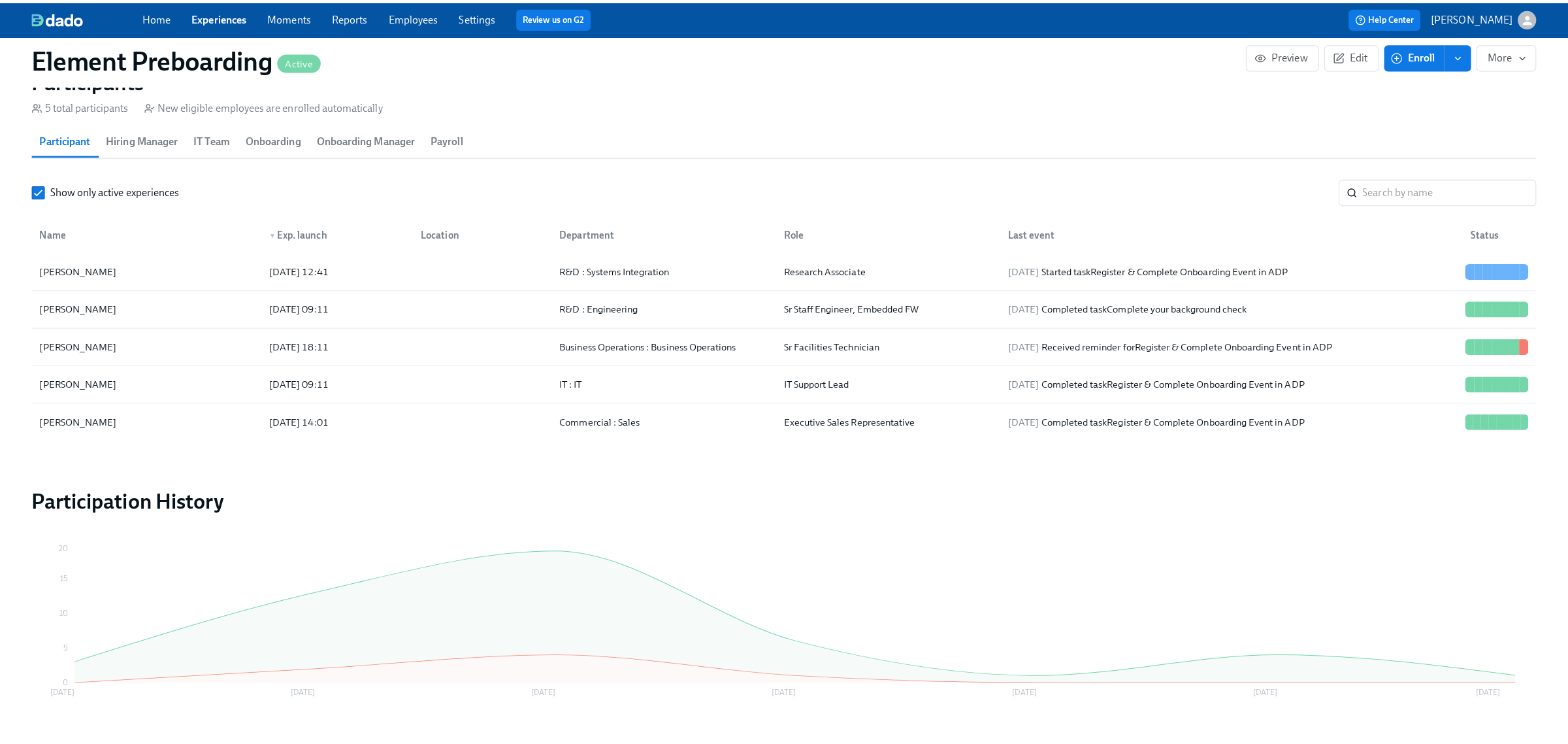
scroll to position [1143, 0]
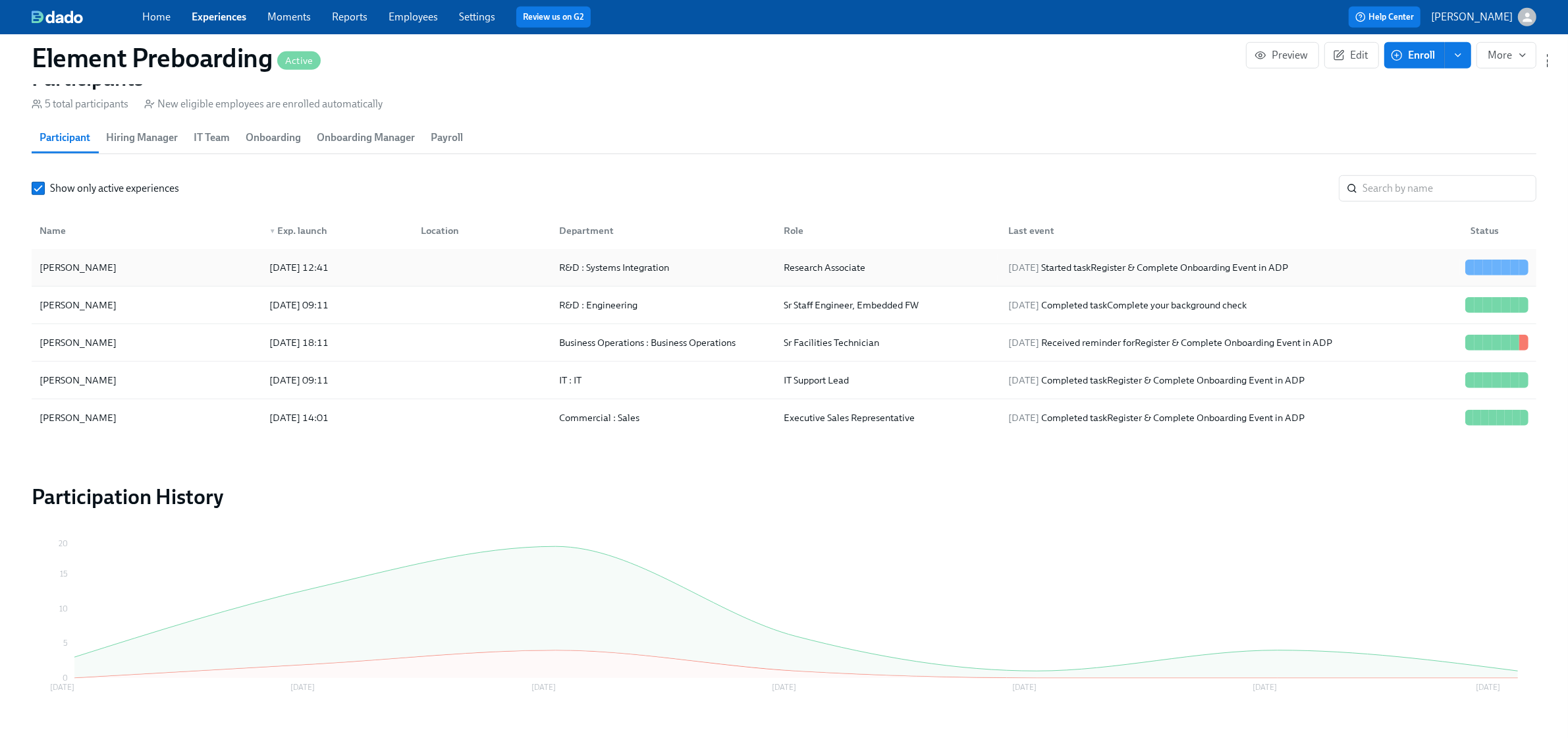
click at [112, 270] on div "Pazinah Bhadha" at bounding box center [78, 267] width 87 height 16
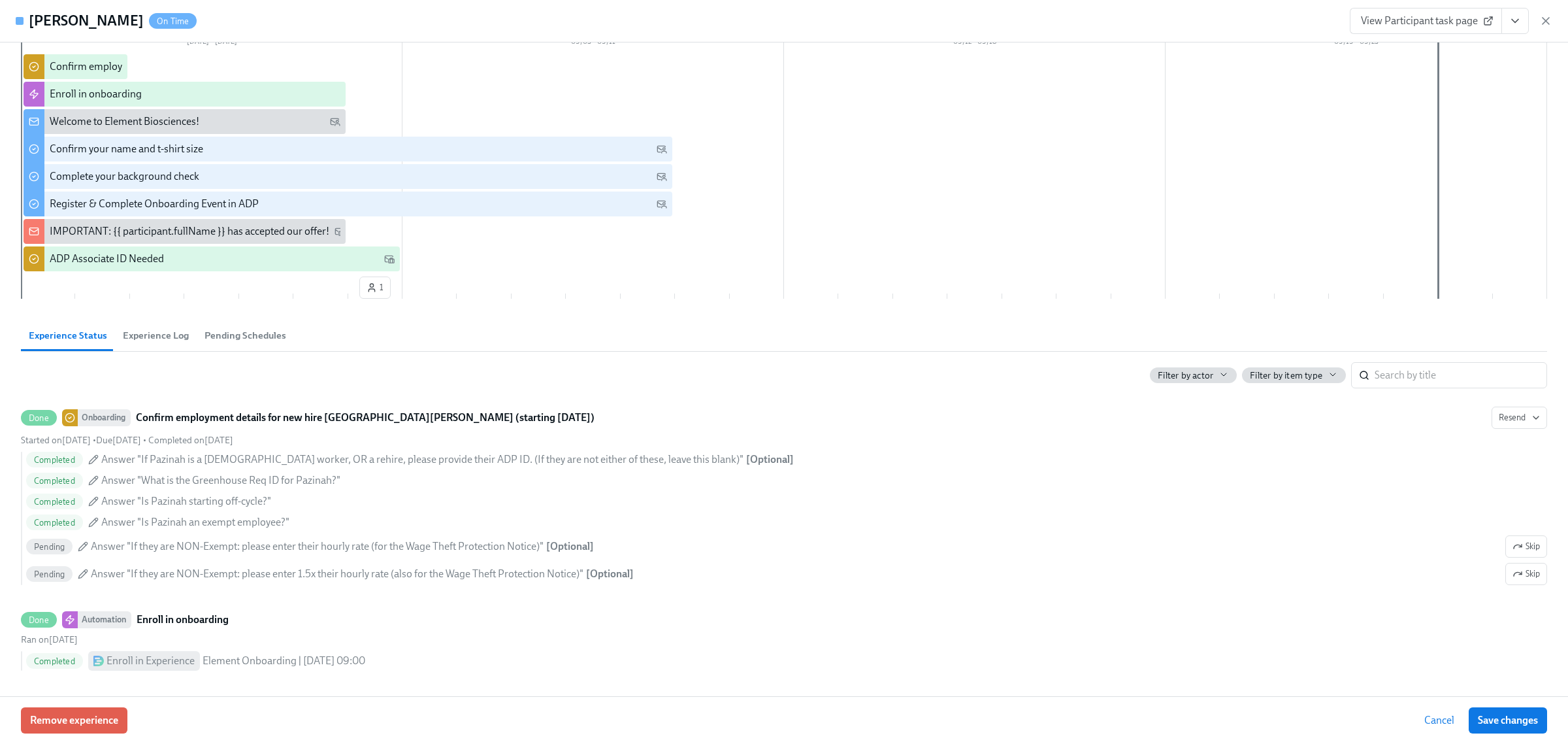
scroll to position [81, 0]
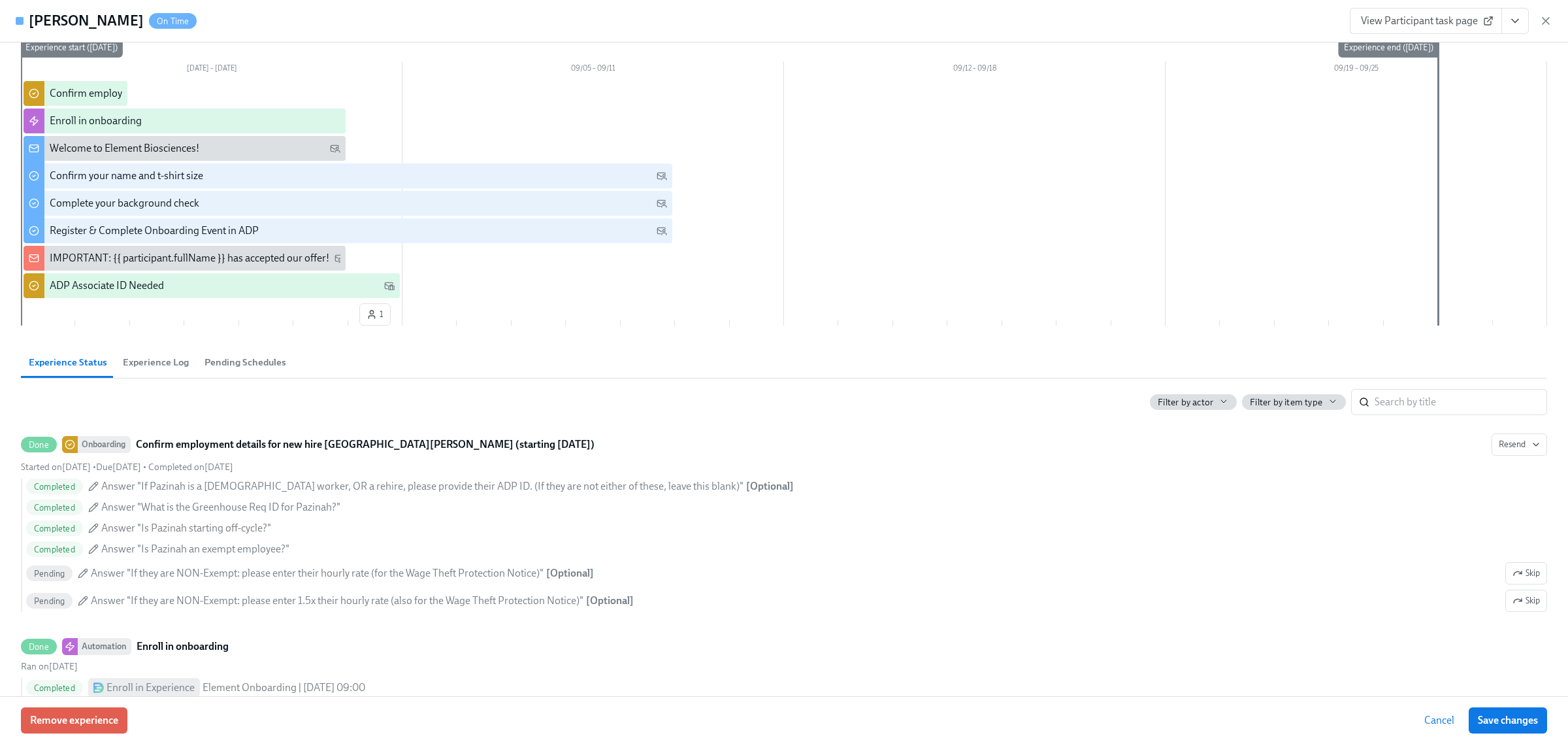
click at [166, 384] on div "Filter by actor Filter by item type ​" at bounding box center [783, 396] width 1526 height 37
click at [175, 366] on span "Experience Log" at bounding box center [155, 363] width 66 height 15
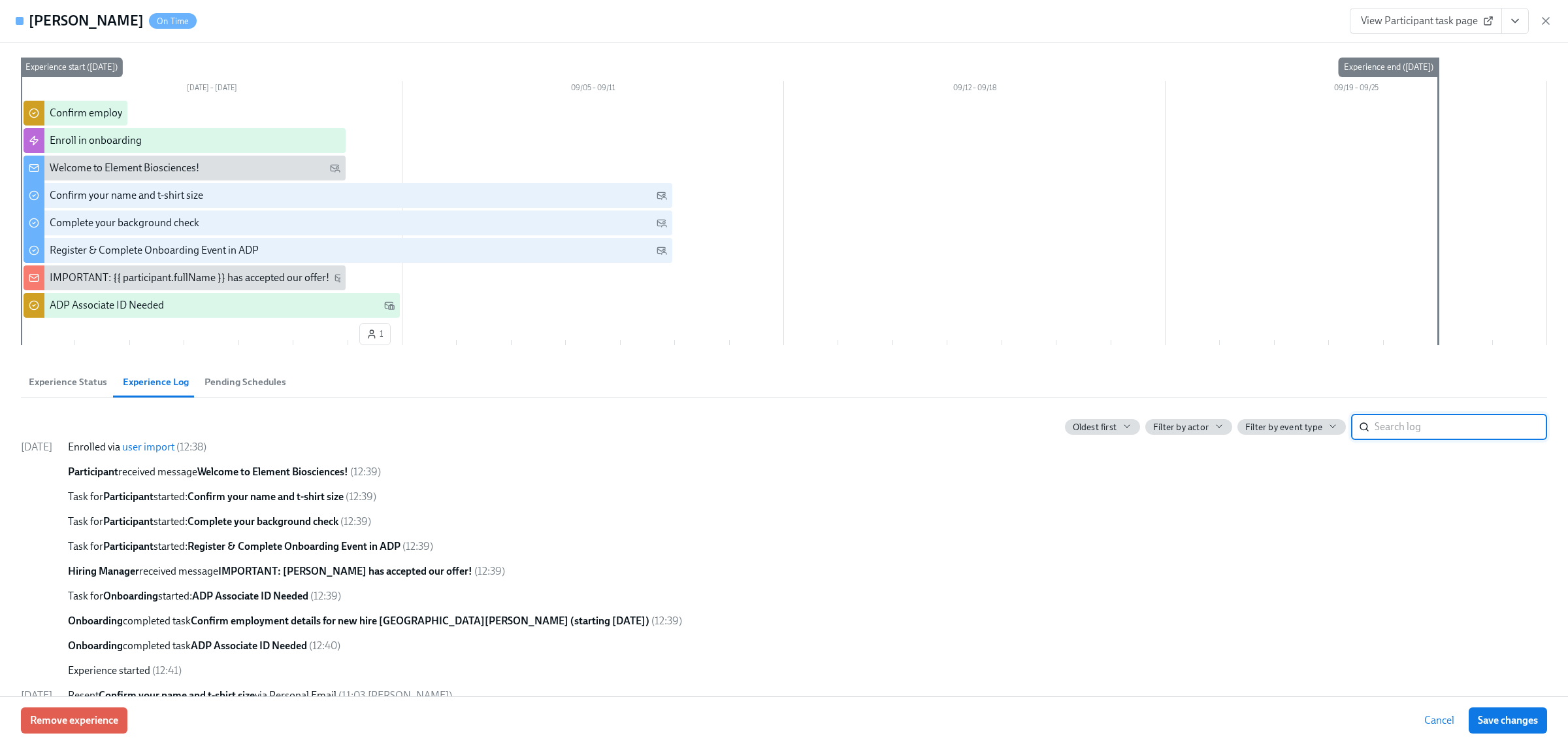
scroll to position [84, 0]
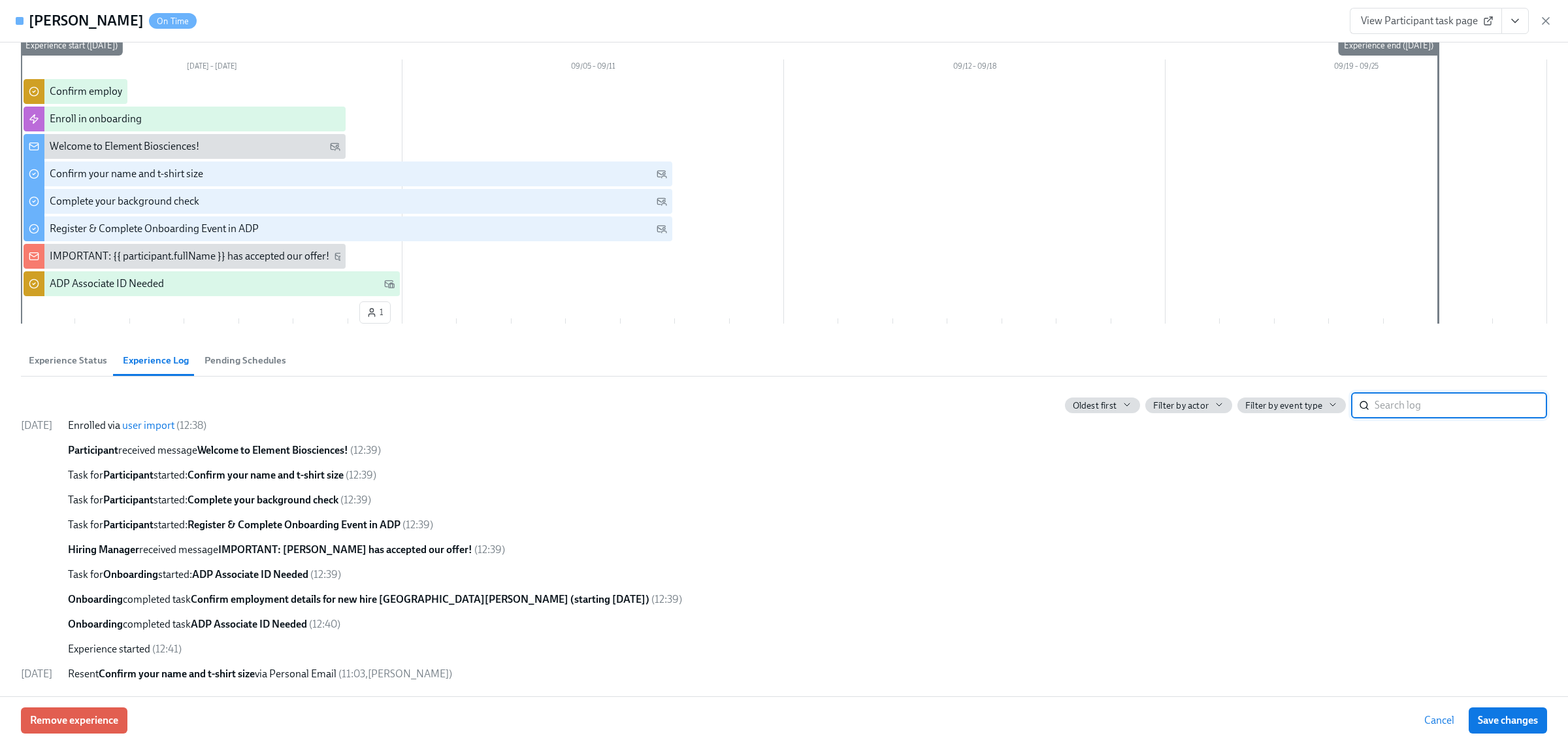
click at [83, 370] on button "Experience Status" at bounding box center [68, 360] width 94 height 32
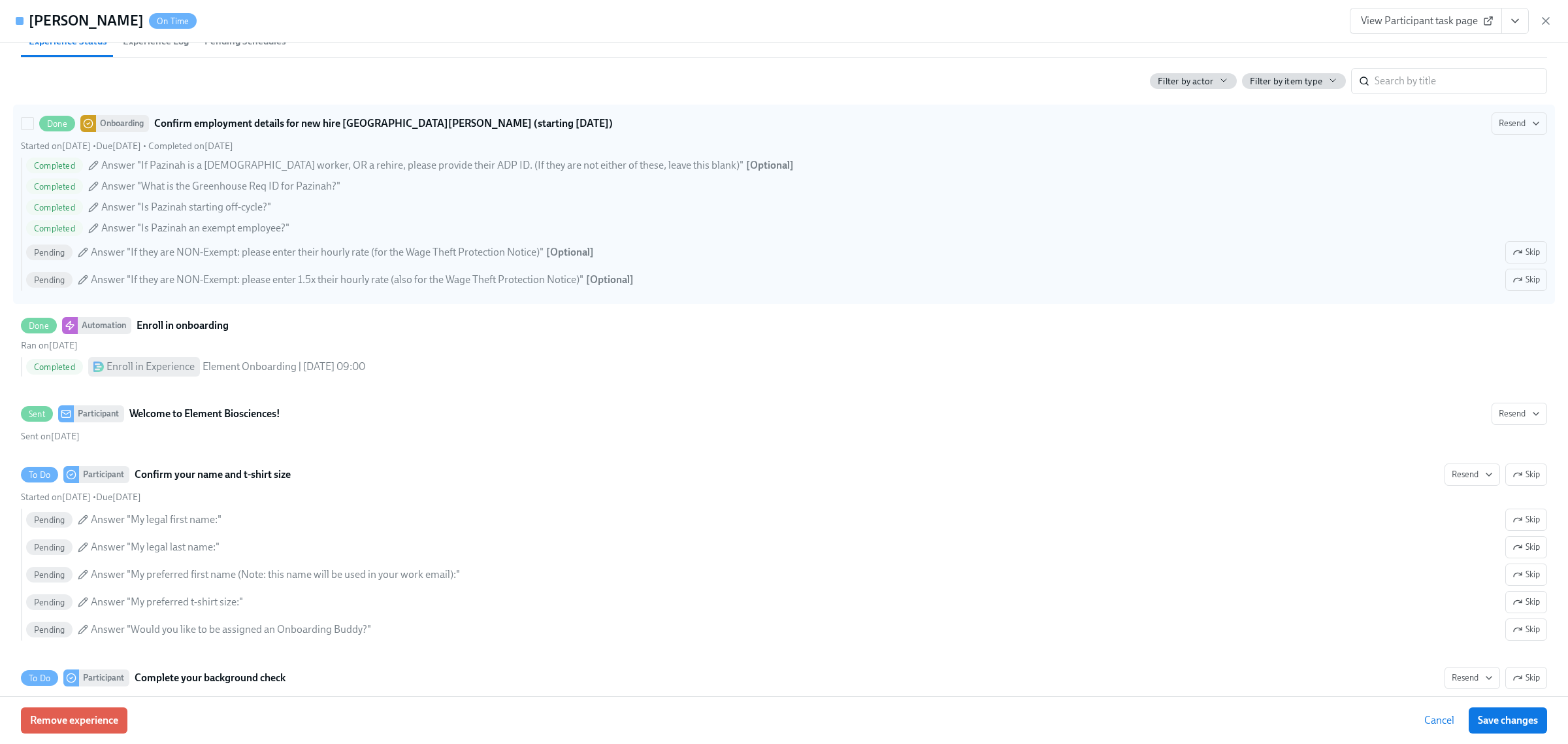
scroll to position [573, 0]
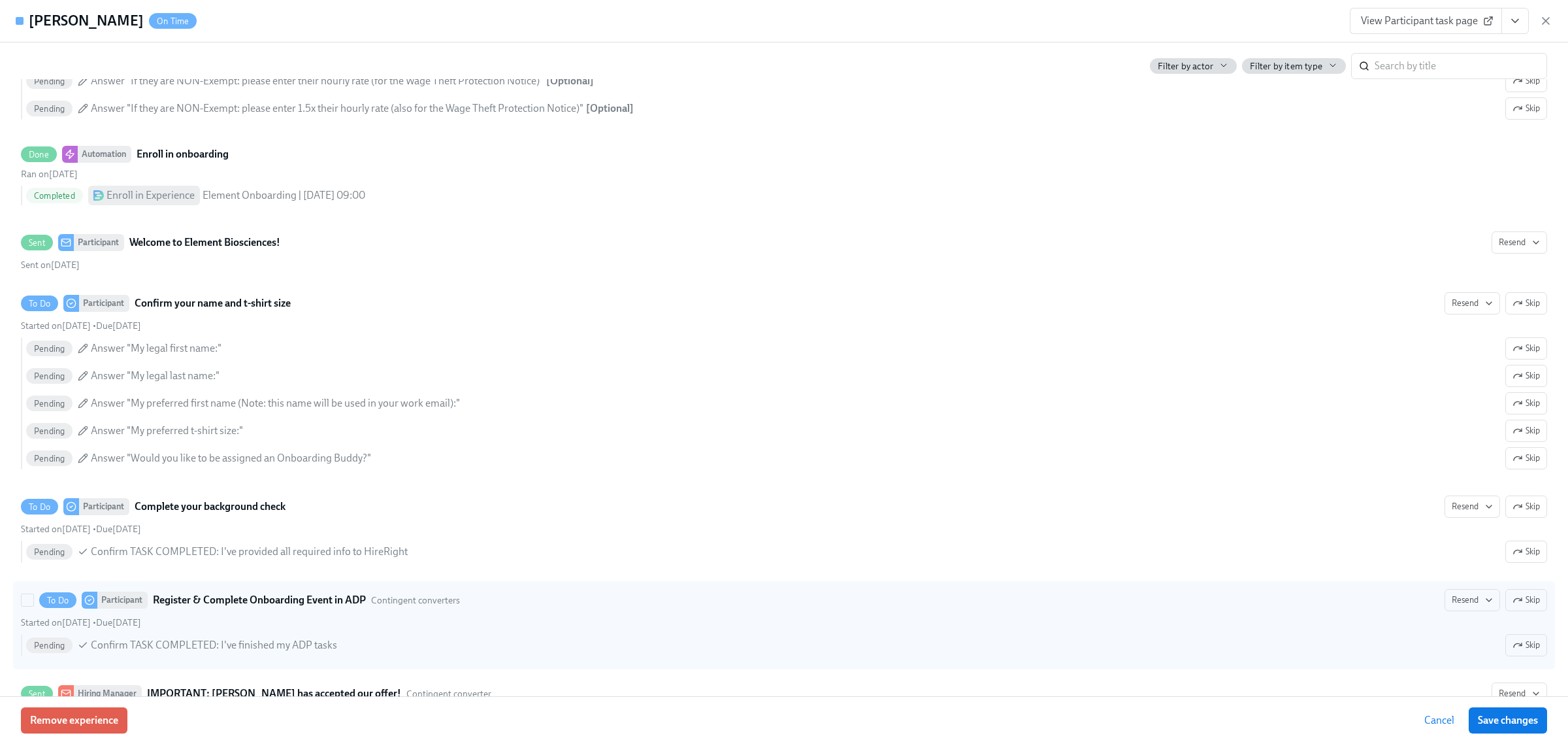
click at [1466, 618] on div "To Do Participant Register & Complete Onboarding Event in ADP Contingent conver…" at bounding box center [783, 625] width 1526 height 73
click at [33, 606] on input "To Do Participant Register & Complete Onboarding Event in ADP Contingent conver…" at bounding box center [27, 600] width 12 height 12
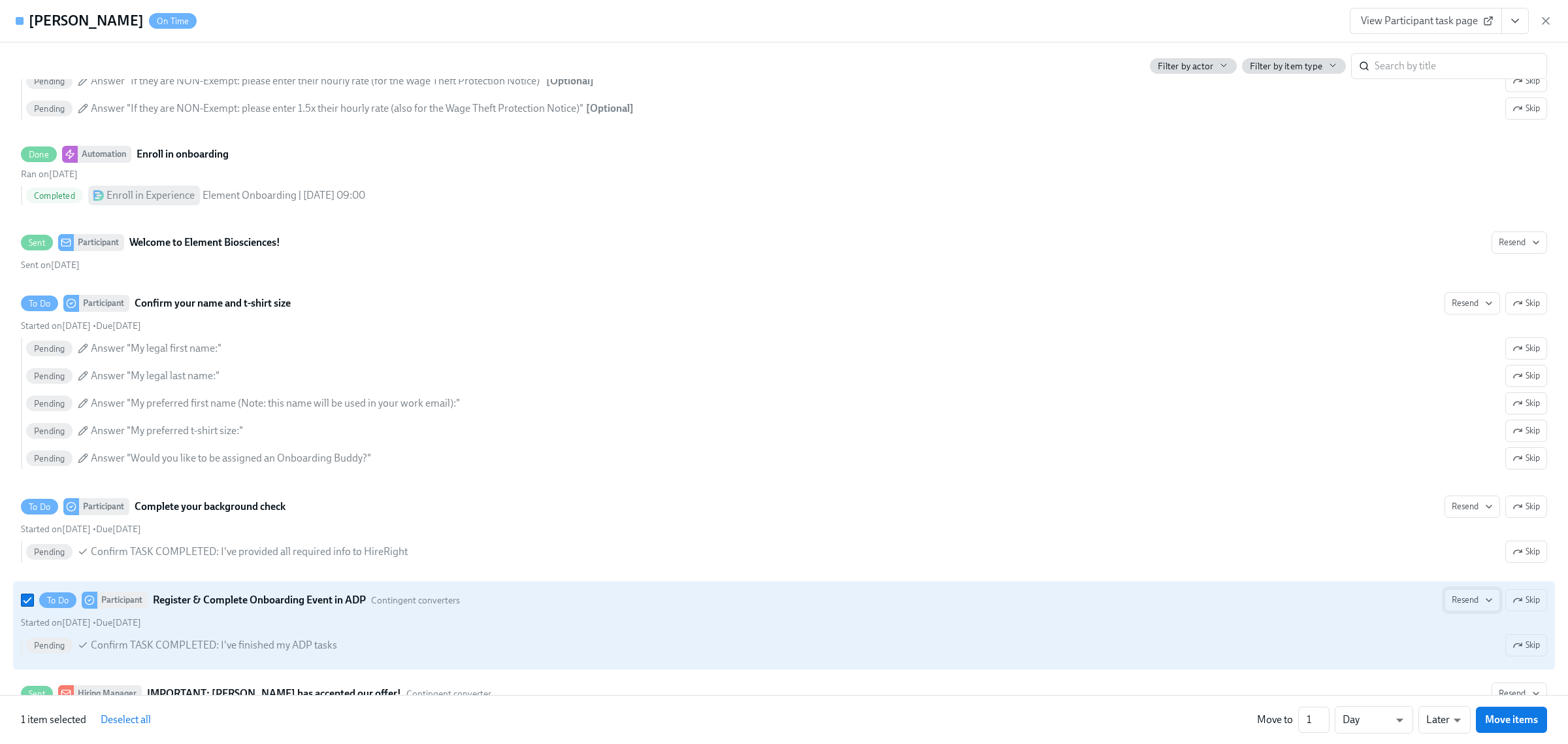
click at [1445, 596] on button "Resend" at bounding box center [1472, 600] width 56 height 22
click at [1454, 633] on div "Personal Email" at bounding box center [1483, 631] width 84 height 15
click at [32, 605] on input "To Do Participant Register & Complete Onboarding Event in ADP Contingent conver…" at bounding box center [27, 600] width 12 height 12
checkbox input "false"
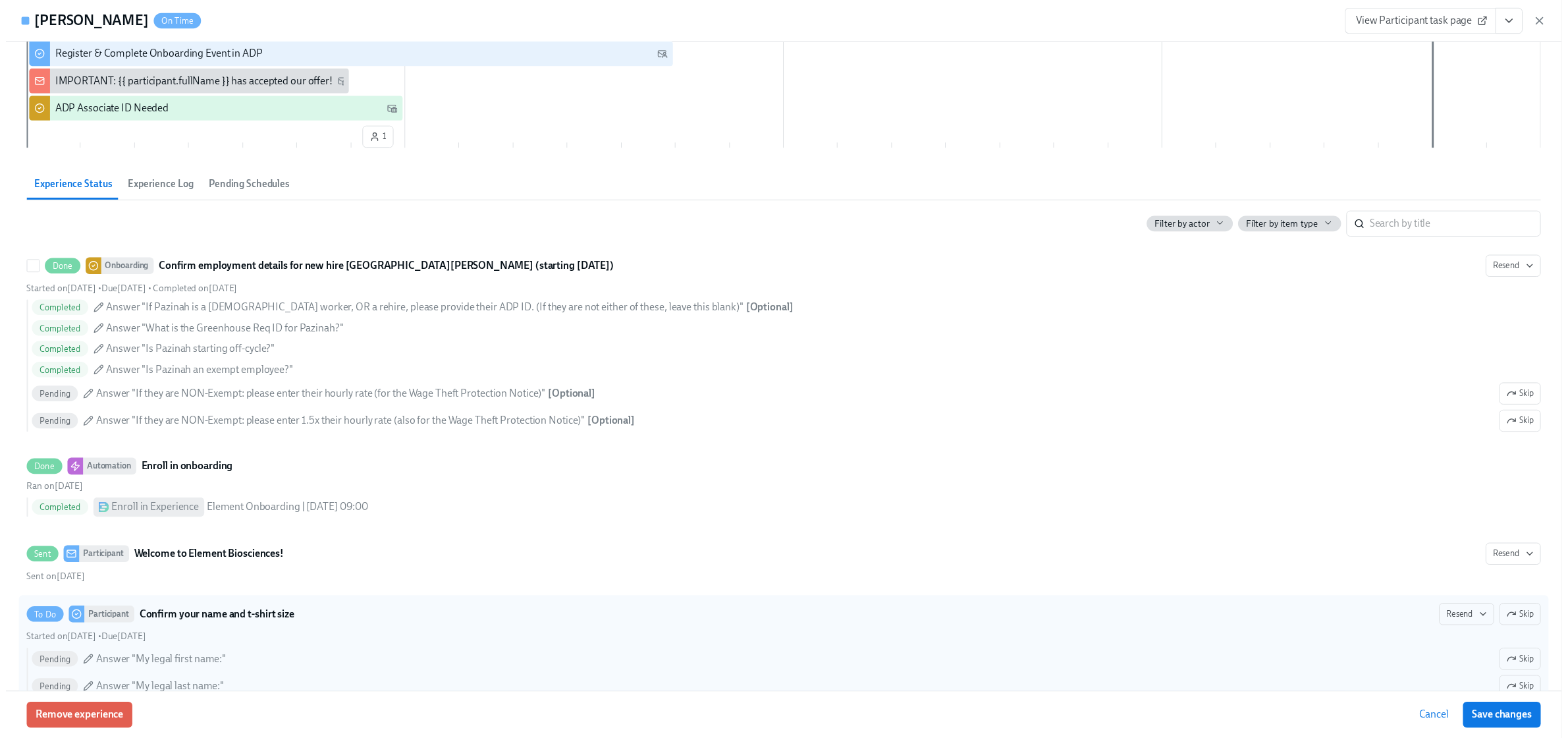
scroll to position [0, 0]
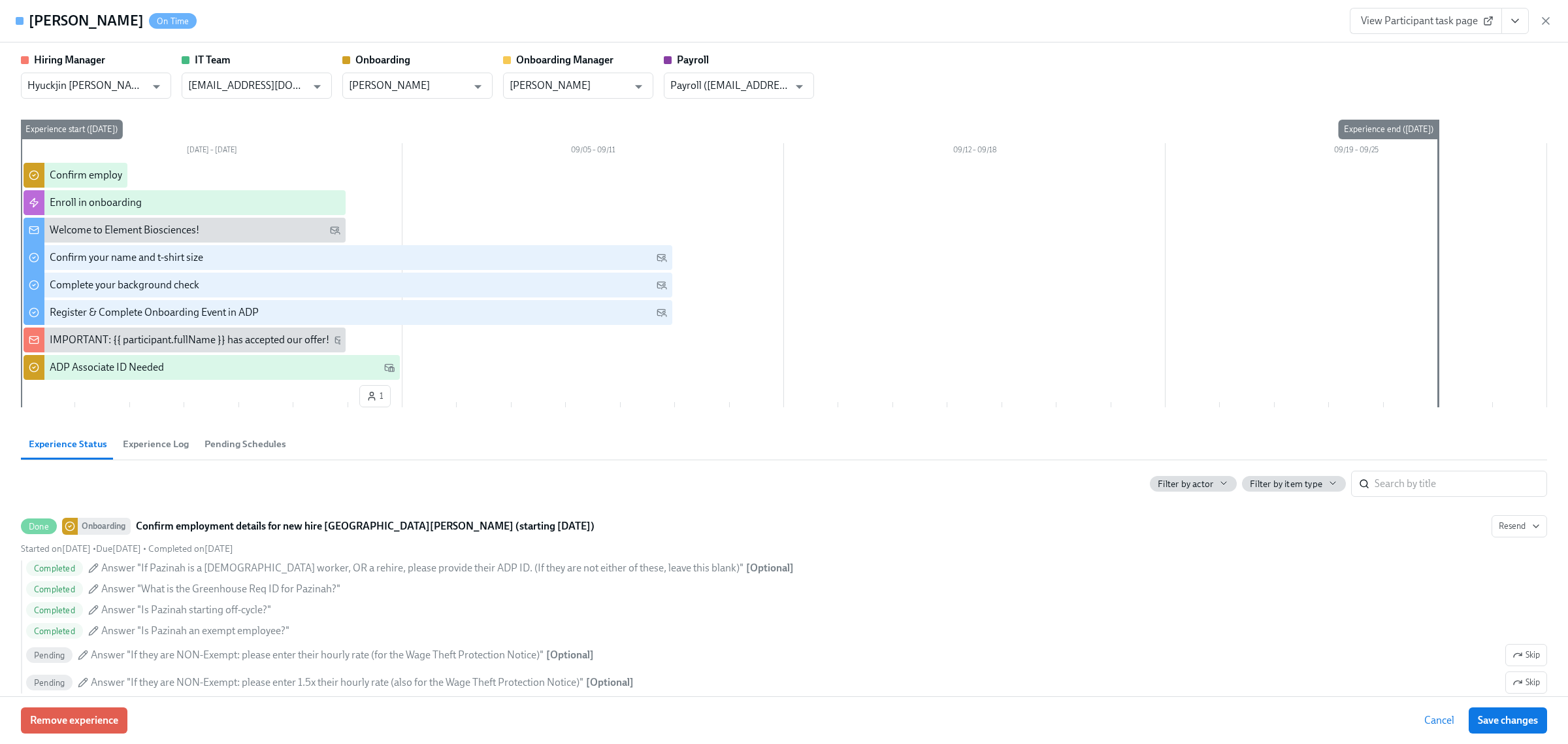
click at [1548, 27] on icon "button" at bounding box center [1545, 21] width 13 height 13
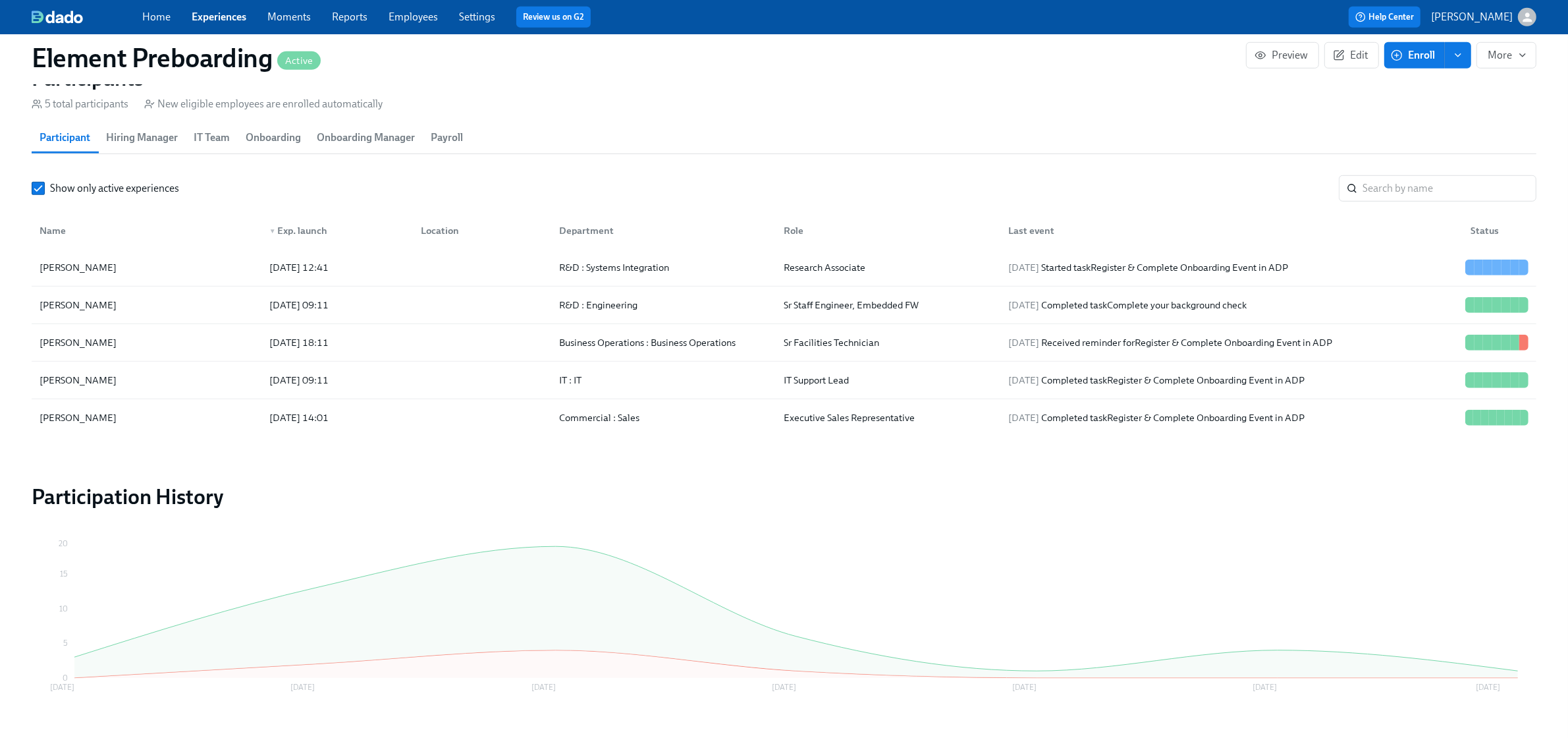
scroll to position [0, 345]
click at [225, 15] on link "Experiences" at bounding box center [219, 16] width 54 height 12
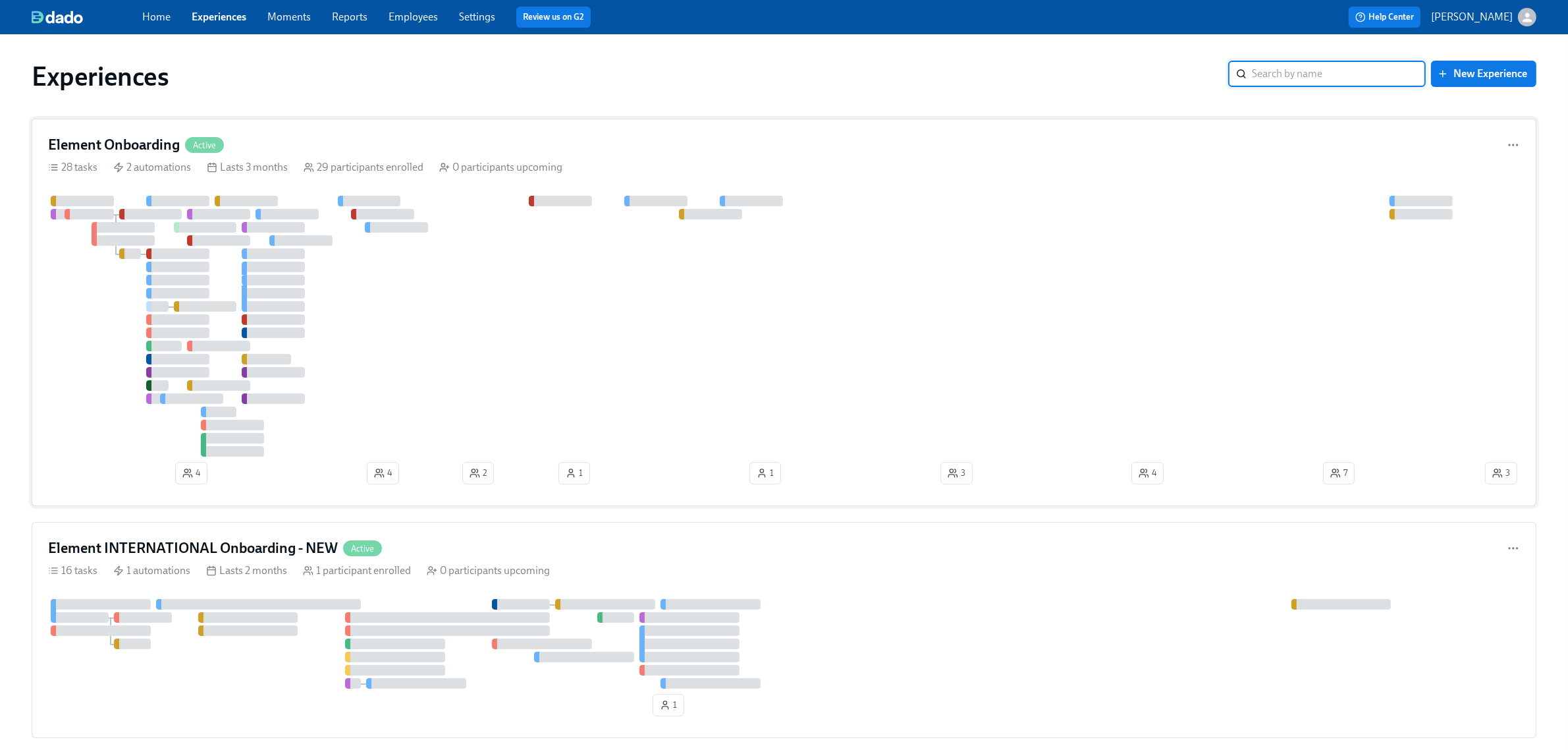
click at [290, 153] on div "Element Onboarding Active" at bounding box center [784, 144] width 1472 height 20
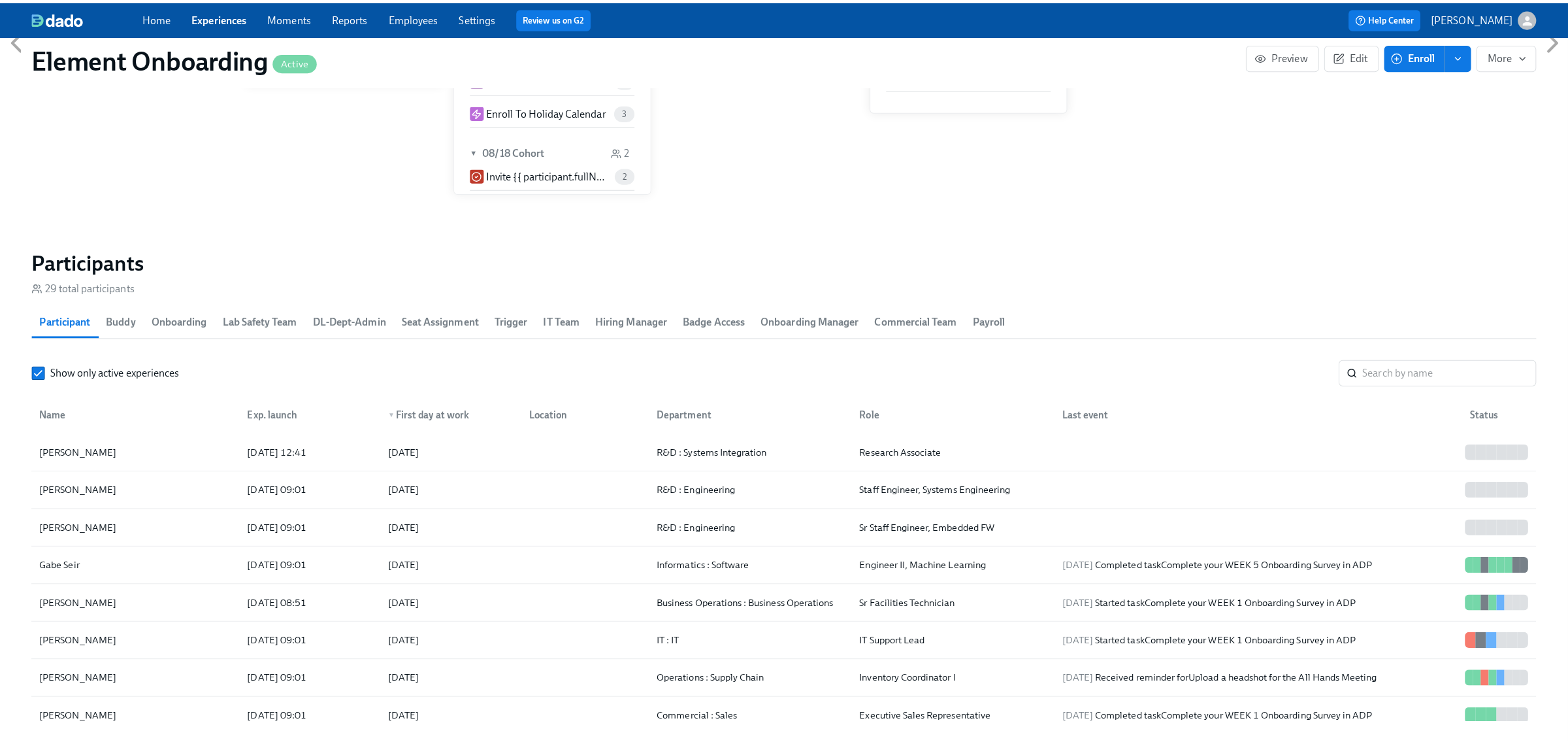
scroll to position [1307, 0]
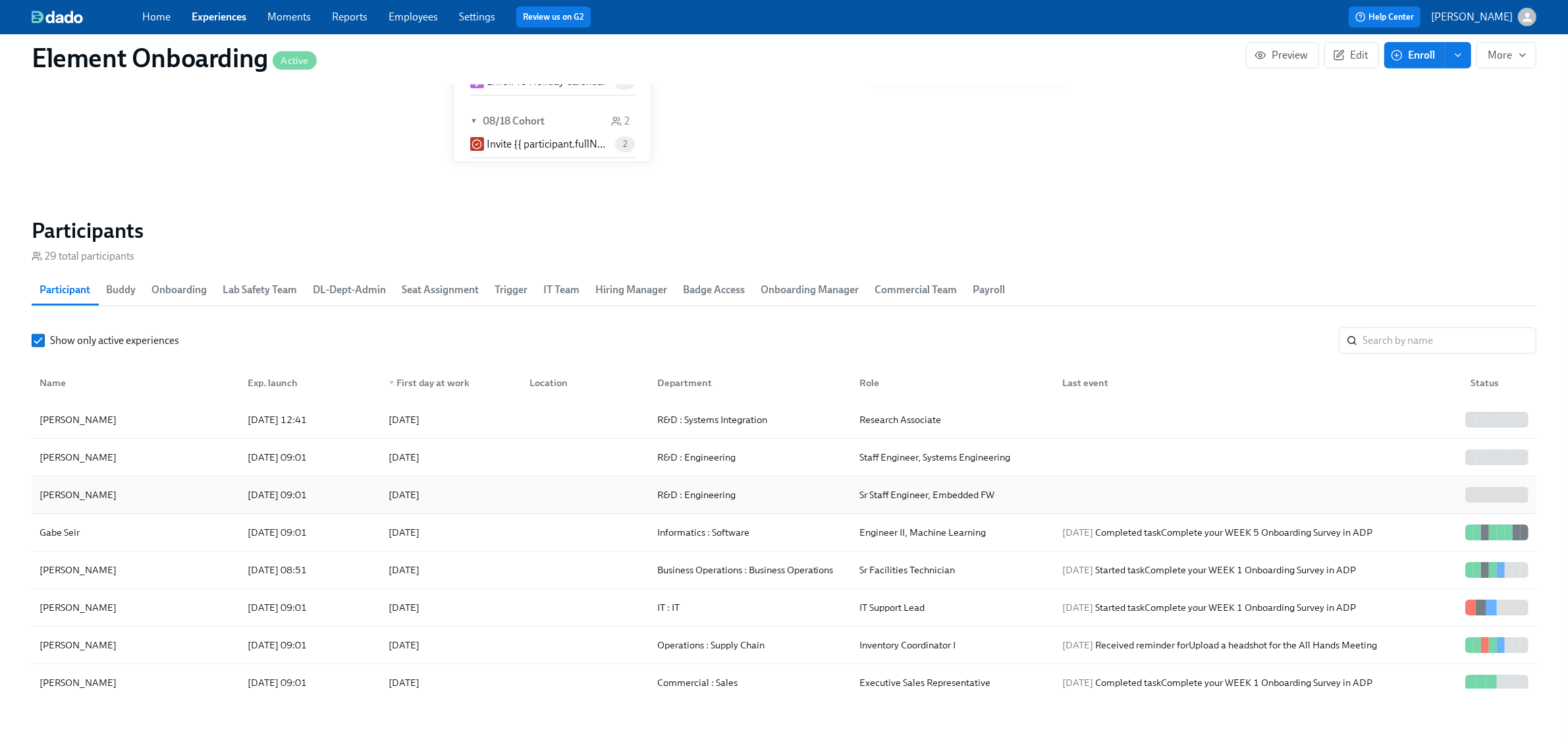
click at [135, 495] on div "Zengyu Wang" at bounding box center [136, 494] width 203 height 26
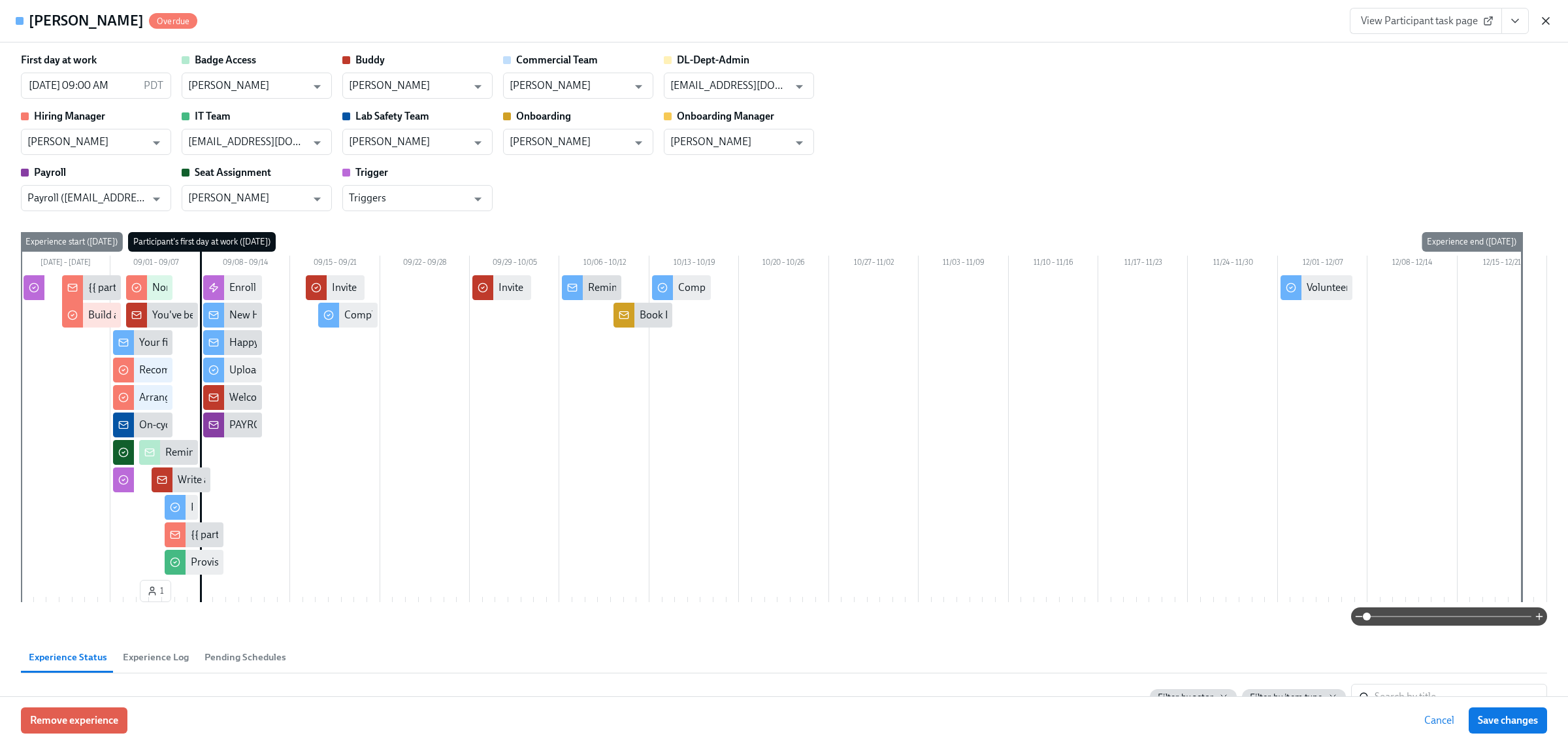
click at [1548, 21] on icon "button" at bounding box center [1545, 21] width 13 height 13
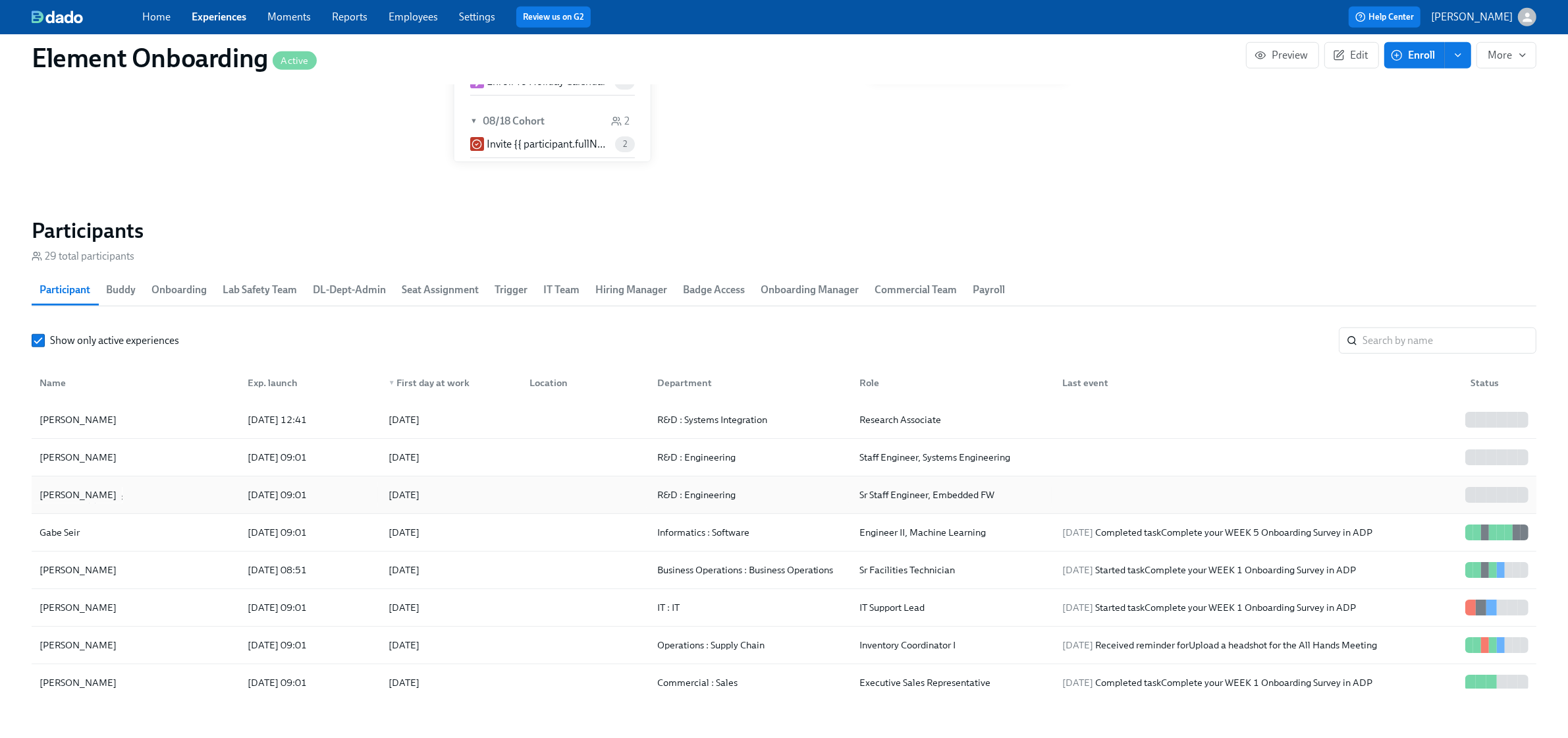
click at [189, 485] on div "Zengyu Wang" at bounding box center [136, 494] width 203 height 26
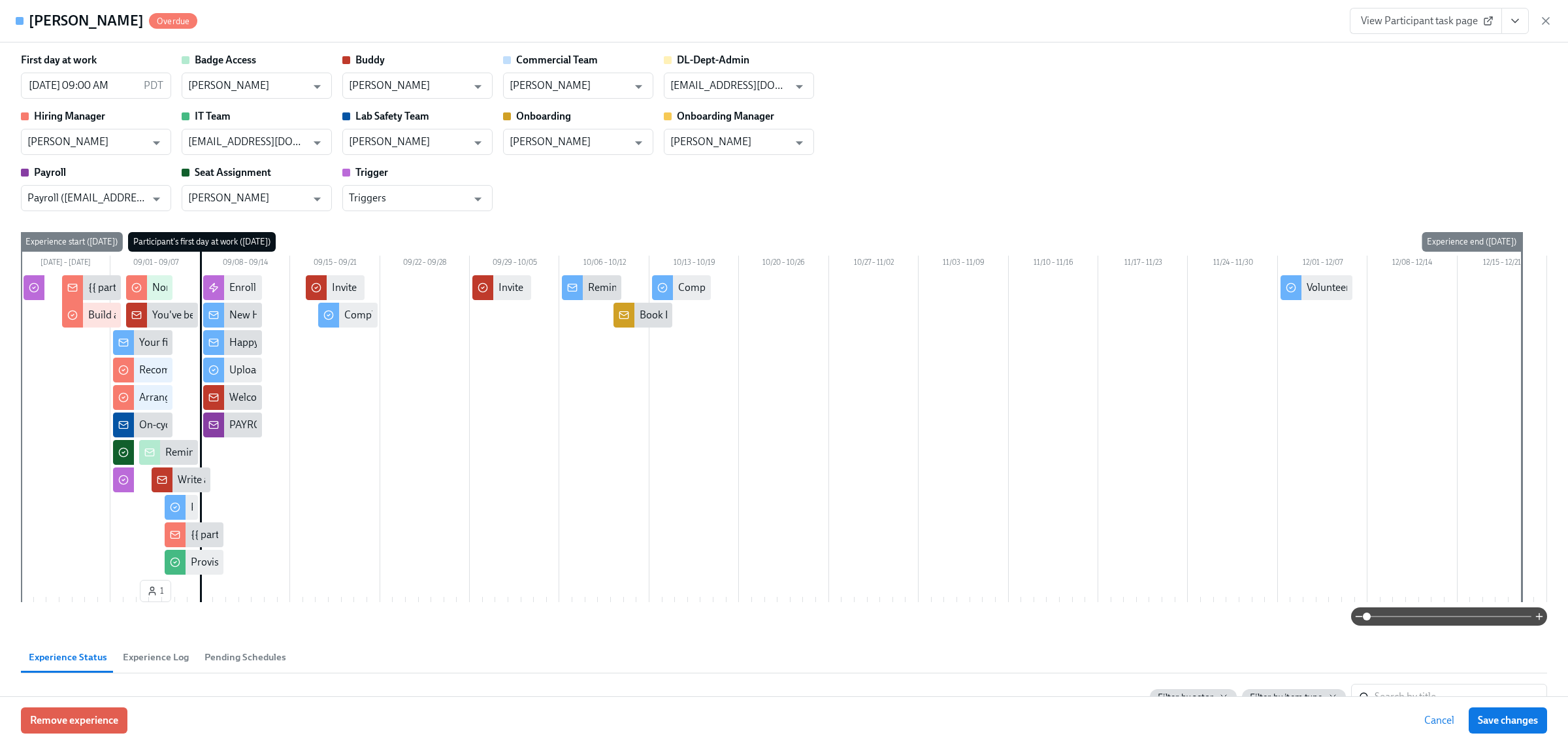
click at [1546, 29] on div "View Participant task page" at bounding box center [1451, 21] width 202 height 26
click at [1542, 20] on icon "button" at bounding box center [1545, 21] width 13 height 13
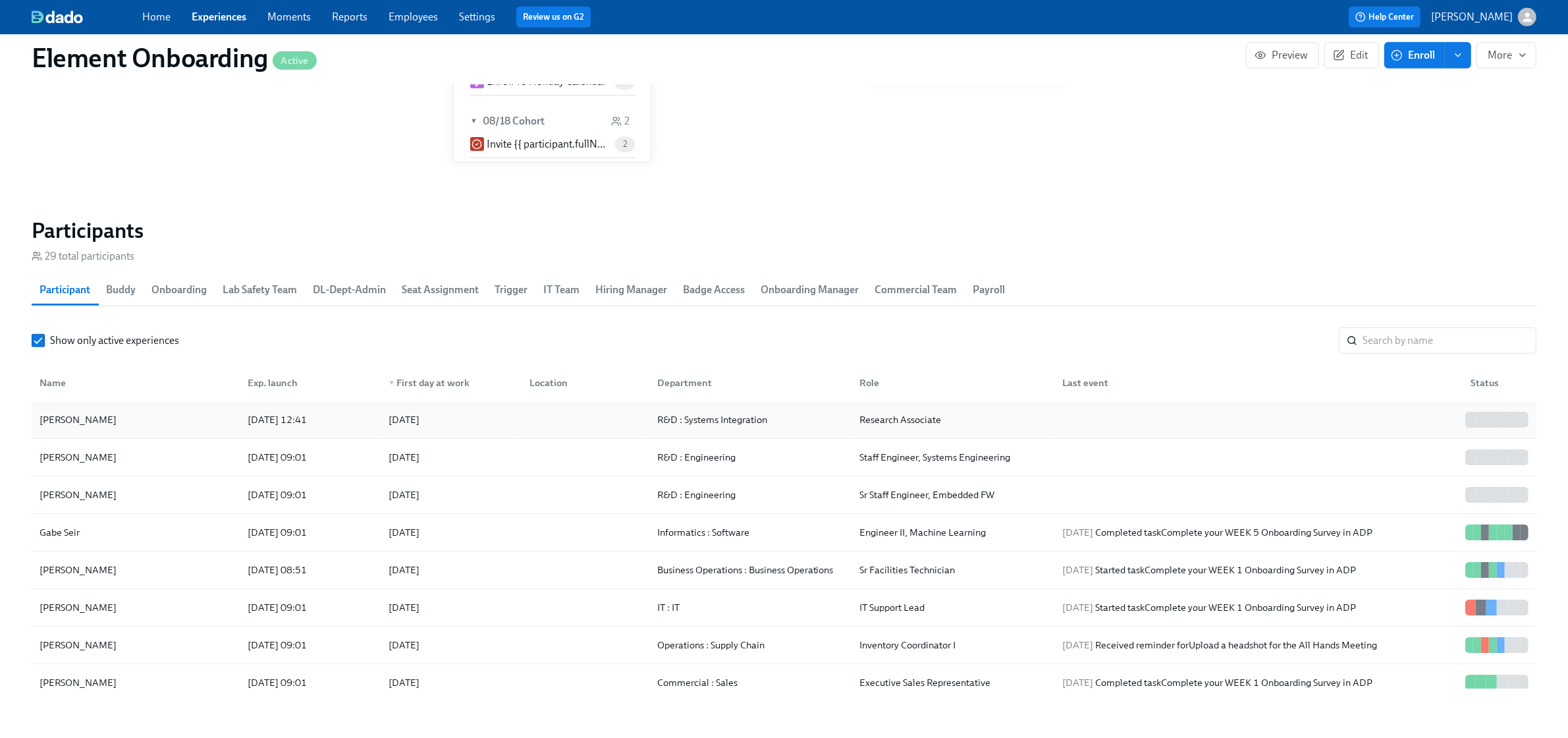
click at [166, 430] on div "Pazinah Bhadha" at bounding box center [136, 419] width 203 height 26
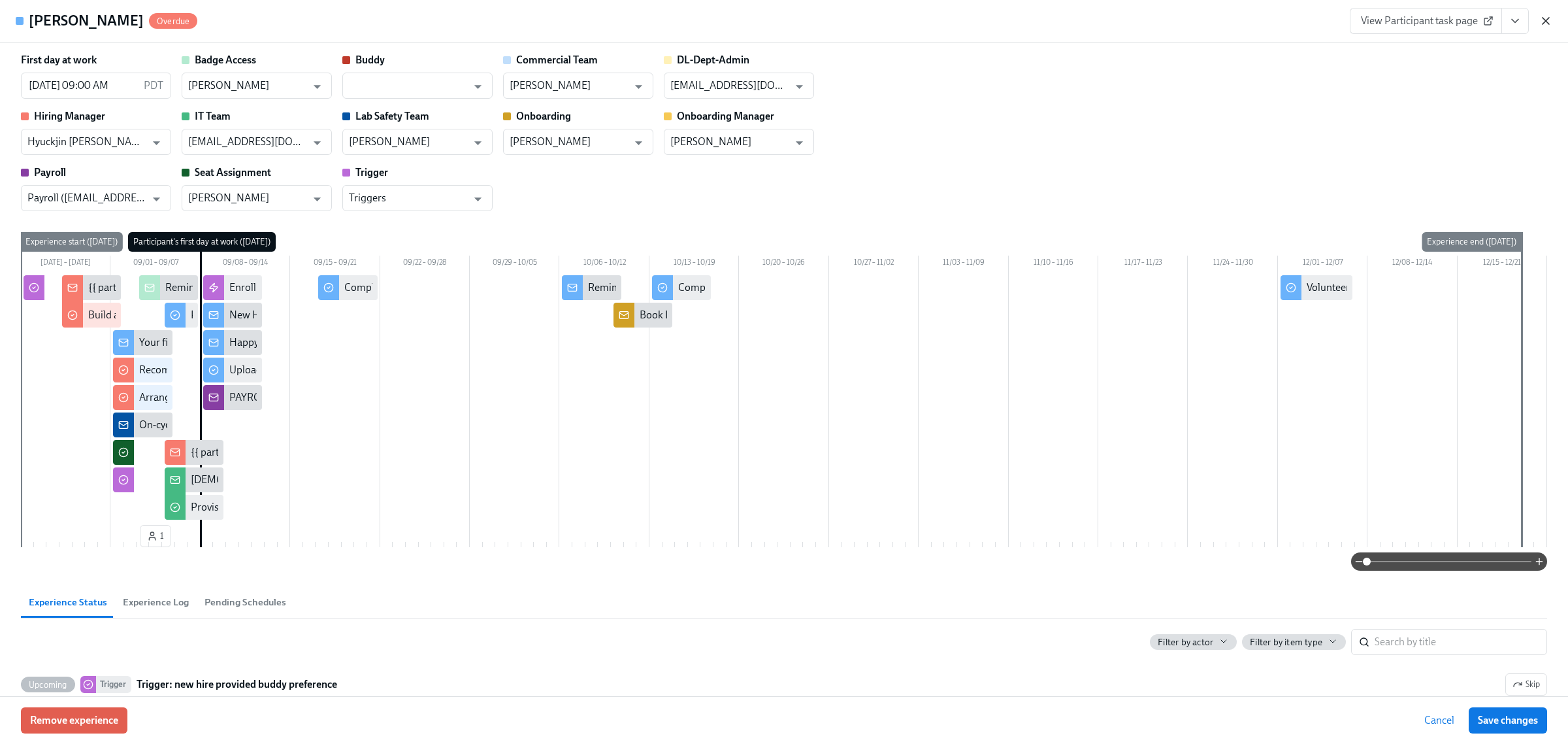
click at [1546, 16] on icon "button" at bounding box center [1545, 21] width 13 height 13
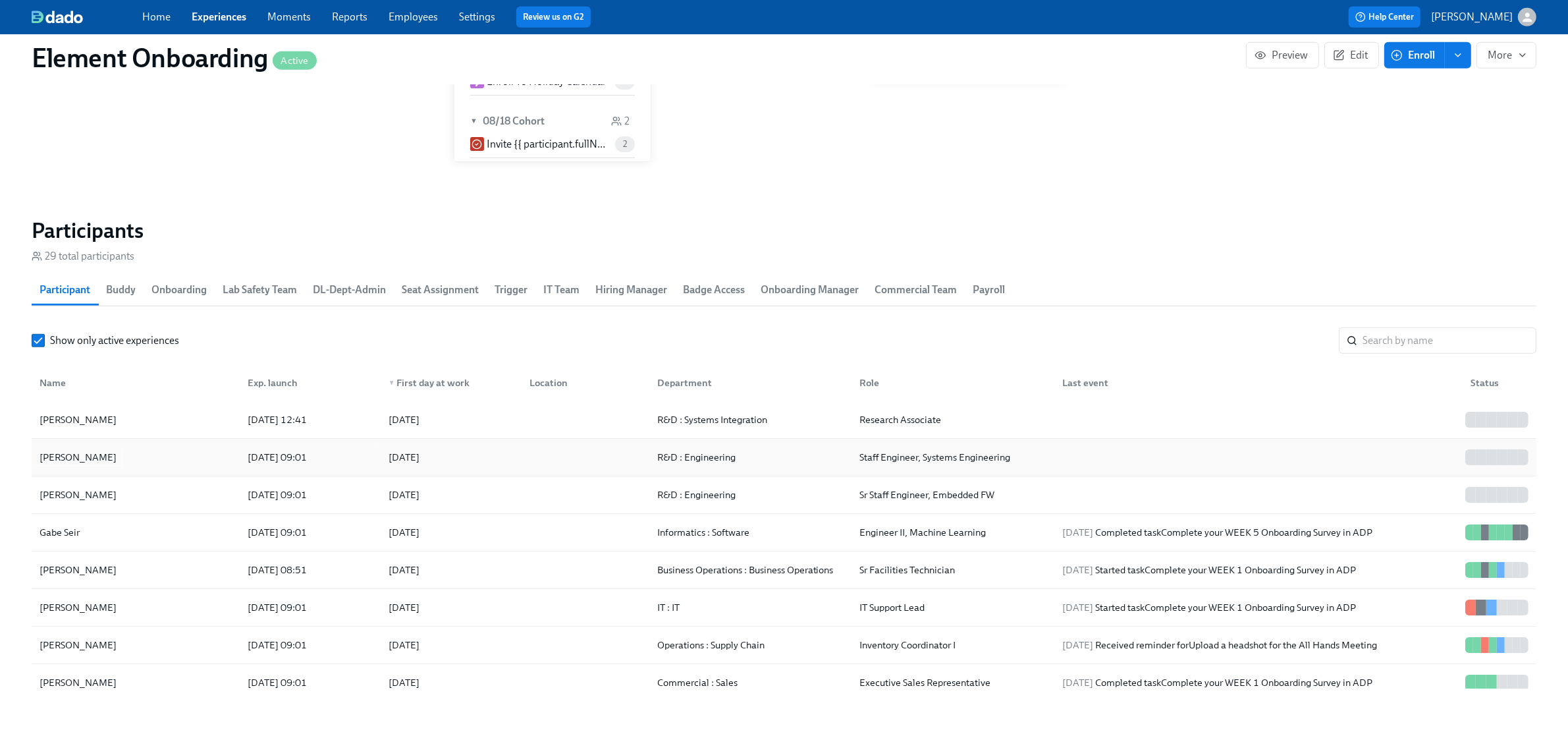
click at [181, 468] on div "Tejas Khire" at bounding box center [136, 457] width 203 height 26
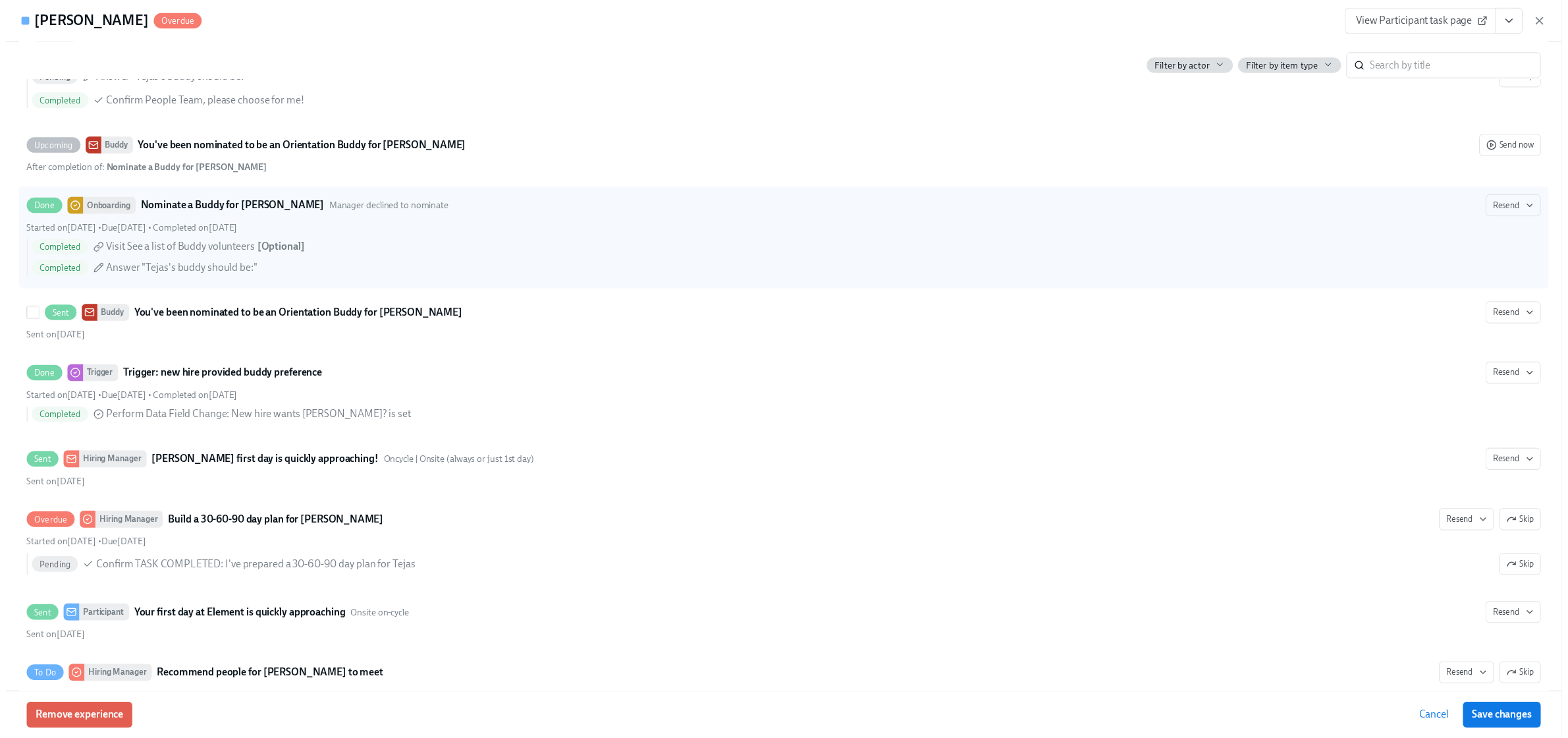
scroll to position [906, 0]
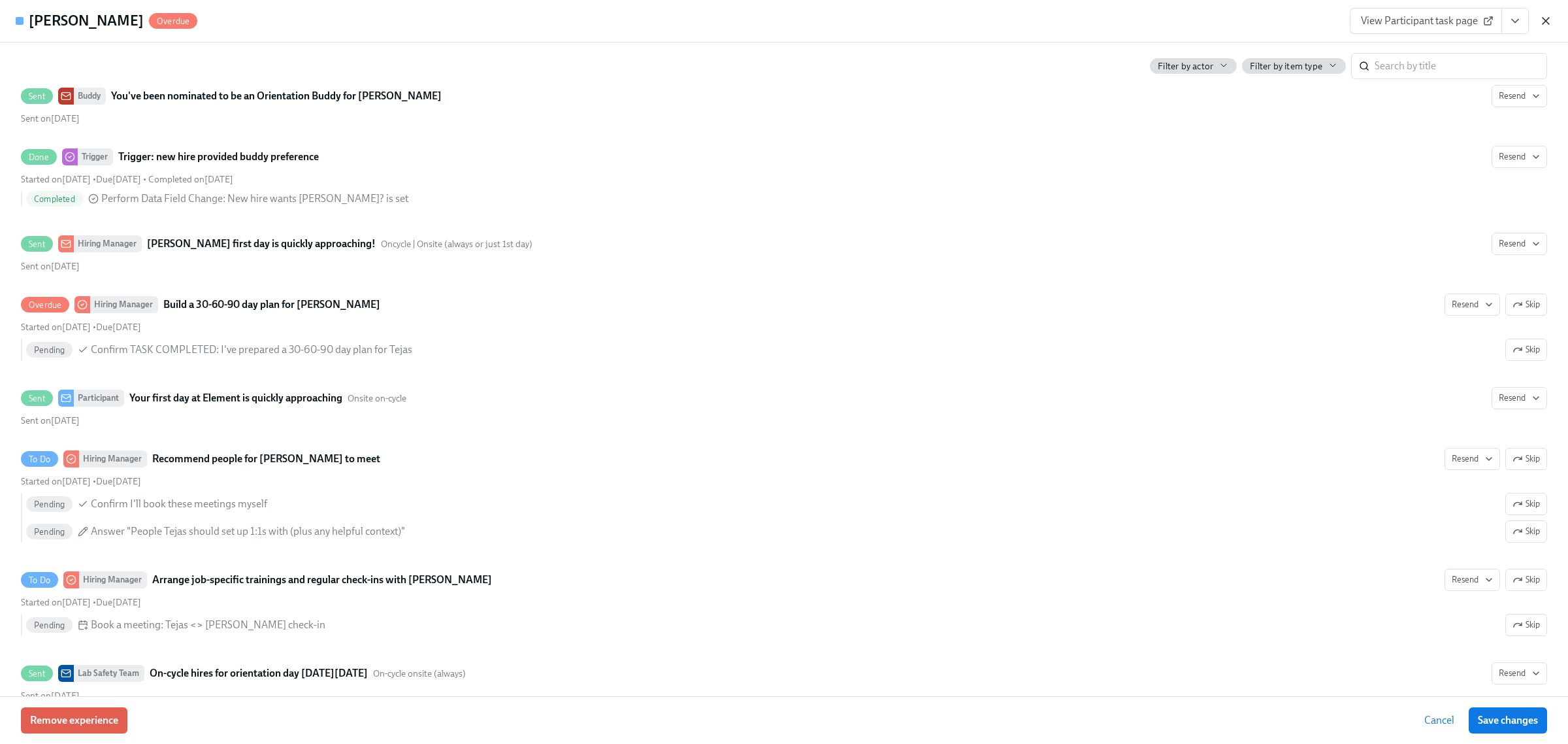
click at [1545, 21] on icon "button" at bounding box center [1546, 21] width 7 height 7
